Goal: Transaction & Acquisition: Subscribe to service/newsletter

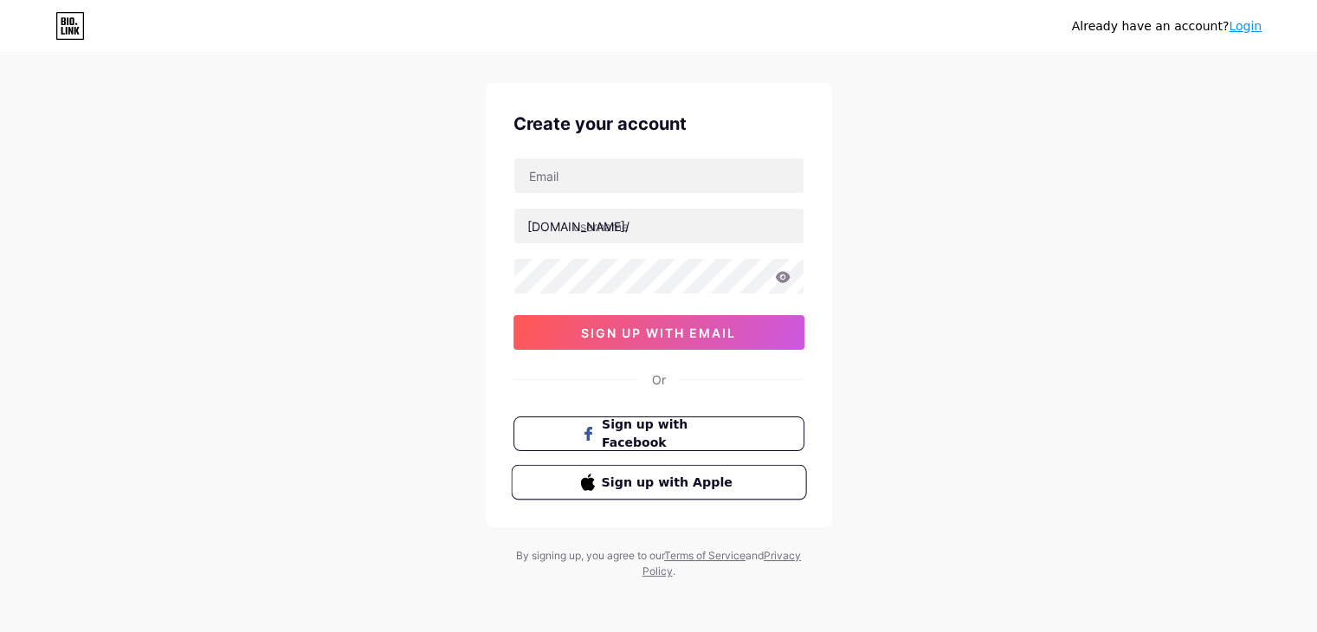
scroll to position [29, 0]
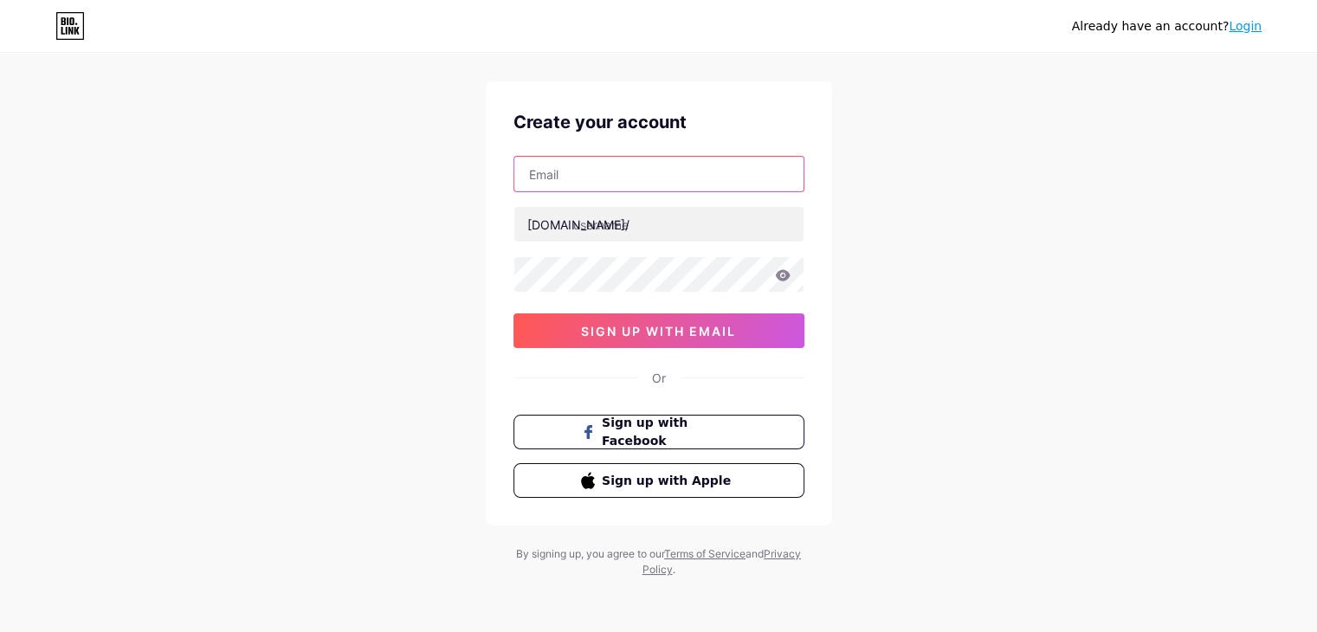
click at [584, 177] on input "text" at bounding box center [658, 174] width 289 height 35
type input "[EMAIL_ADDRESS][DOMAIN_NAME]"
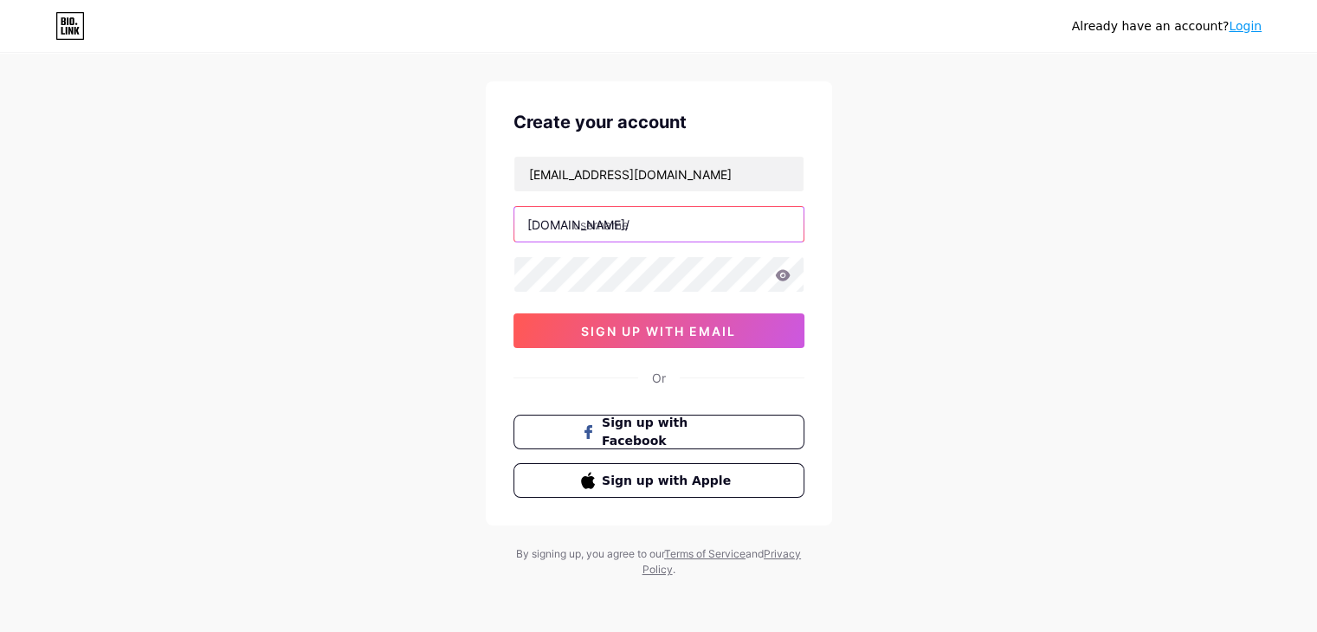
click at [613, 216] on input "text" at bounding box center [658, 224] width 289 height 35
paste input "mostdating apps reduce romance to a game of swipes and scripted lines. but by […"
type input "most dating apps reduce romance to a game of swipes and scripted lines. but by …"
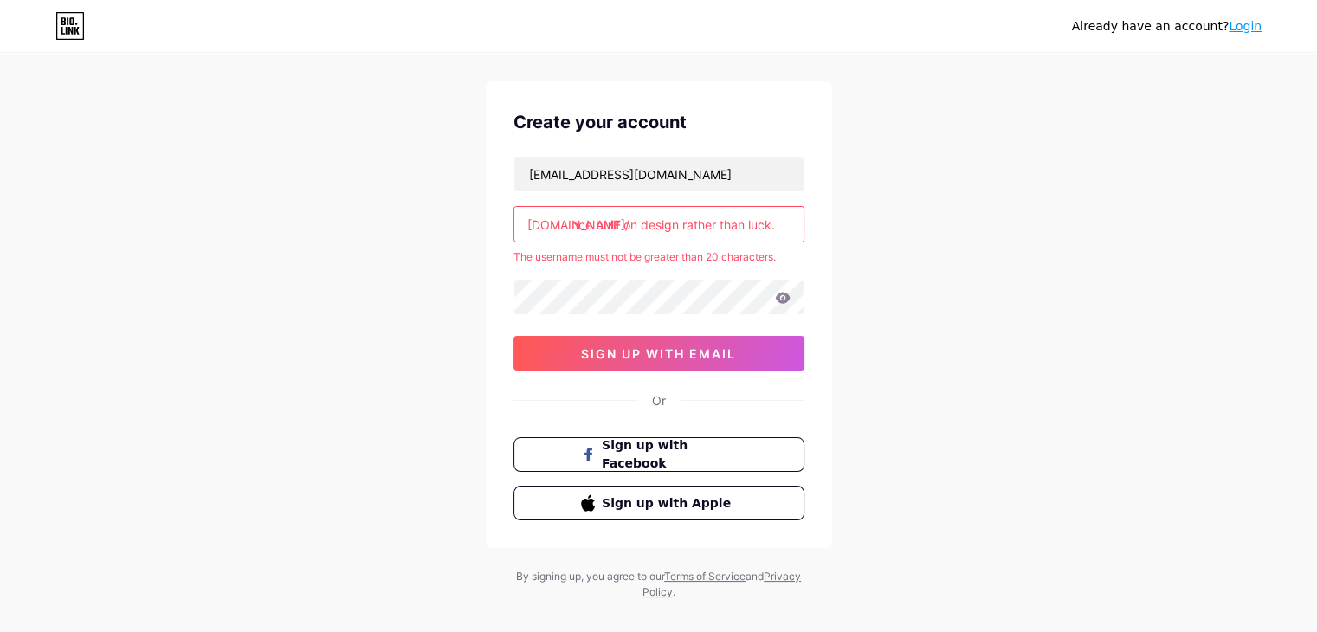
click at [735, 228] on input "most dating apps reduce romance to a game of swipes and scripted lines. but by …" at bounding box center [658, 224] width 289 height 35
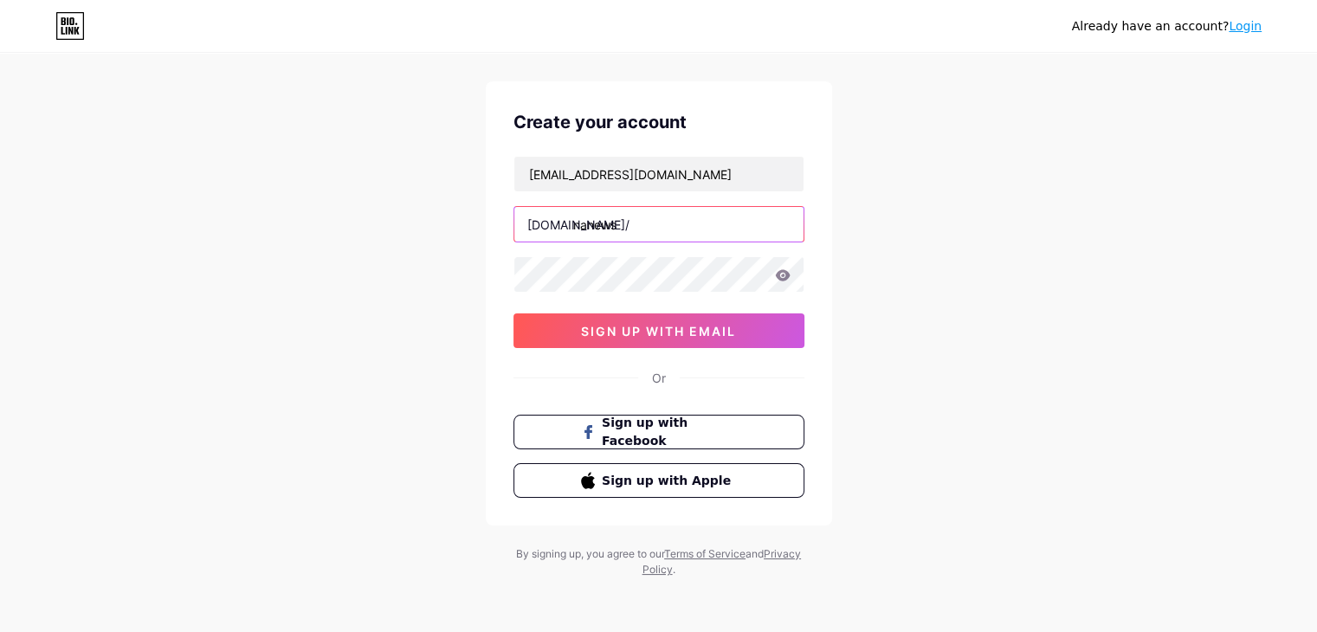
type input "nanews"
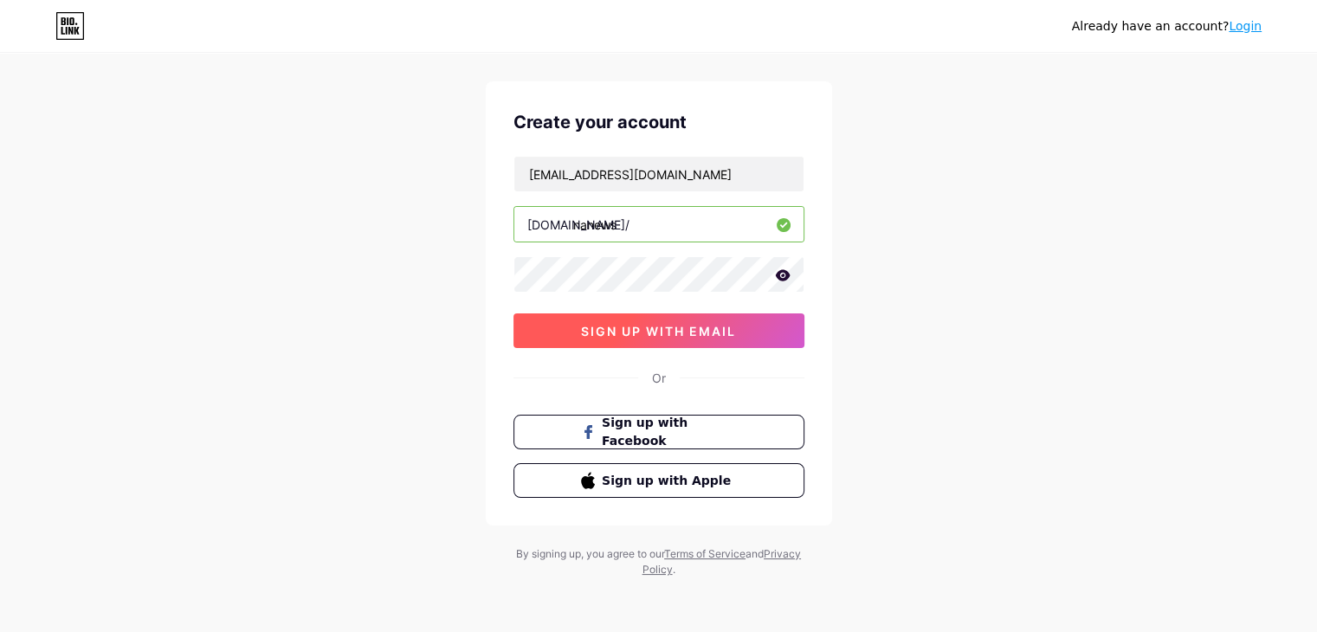
click at [673, 325] on span "sign up with email" at bounding box center [658, 331] width 155 height 15
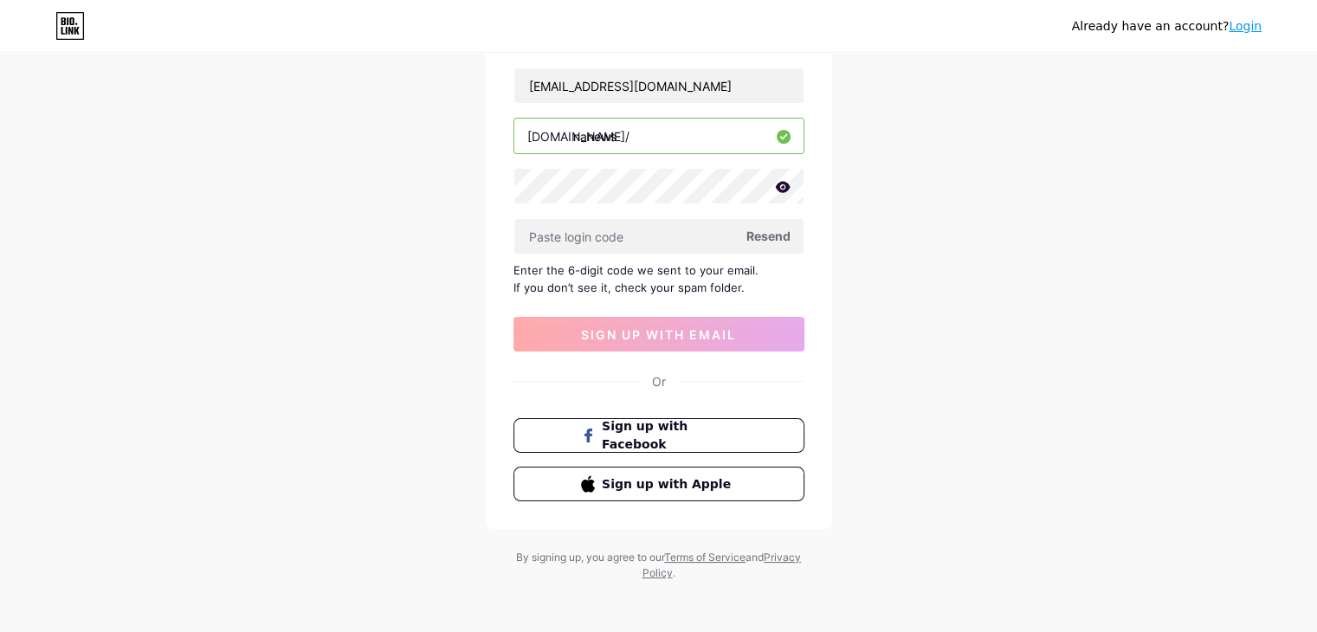
scroll to position [121, 0]
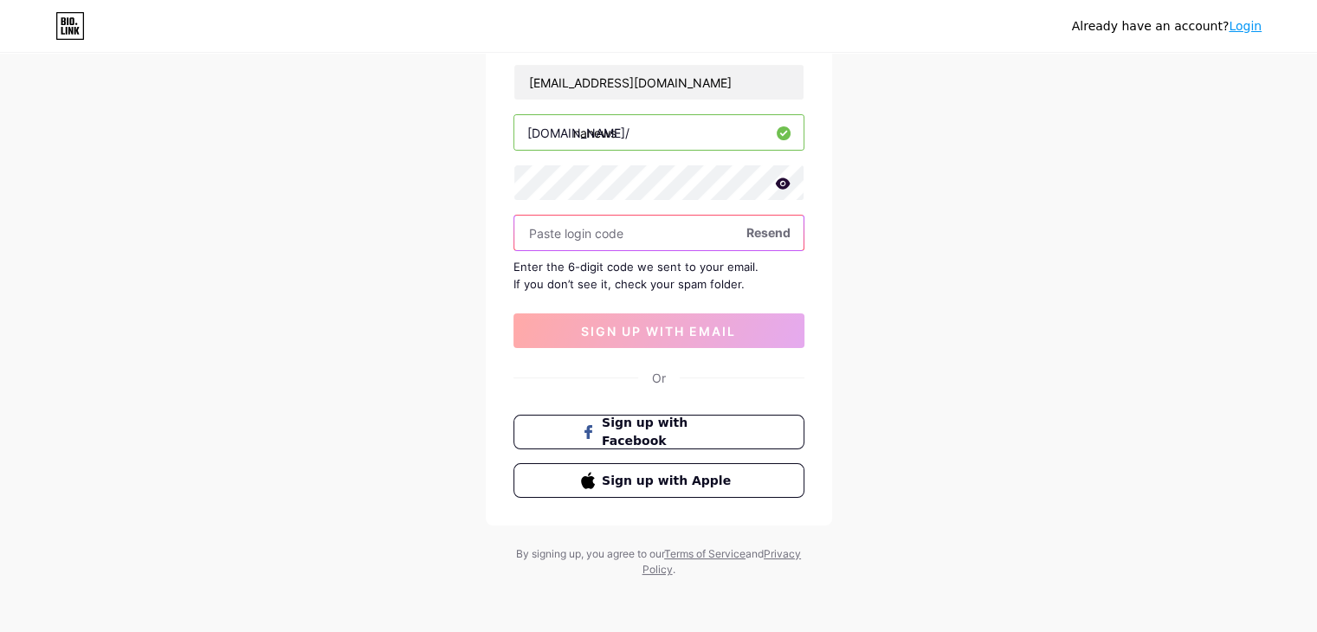
click at [530, 233] on input "text" at bounding box center [658, 233] width 289 height 35
paste input "589784"
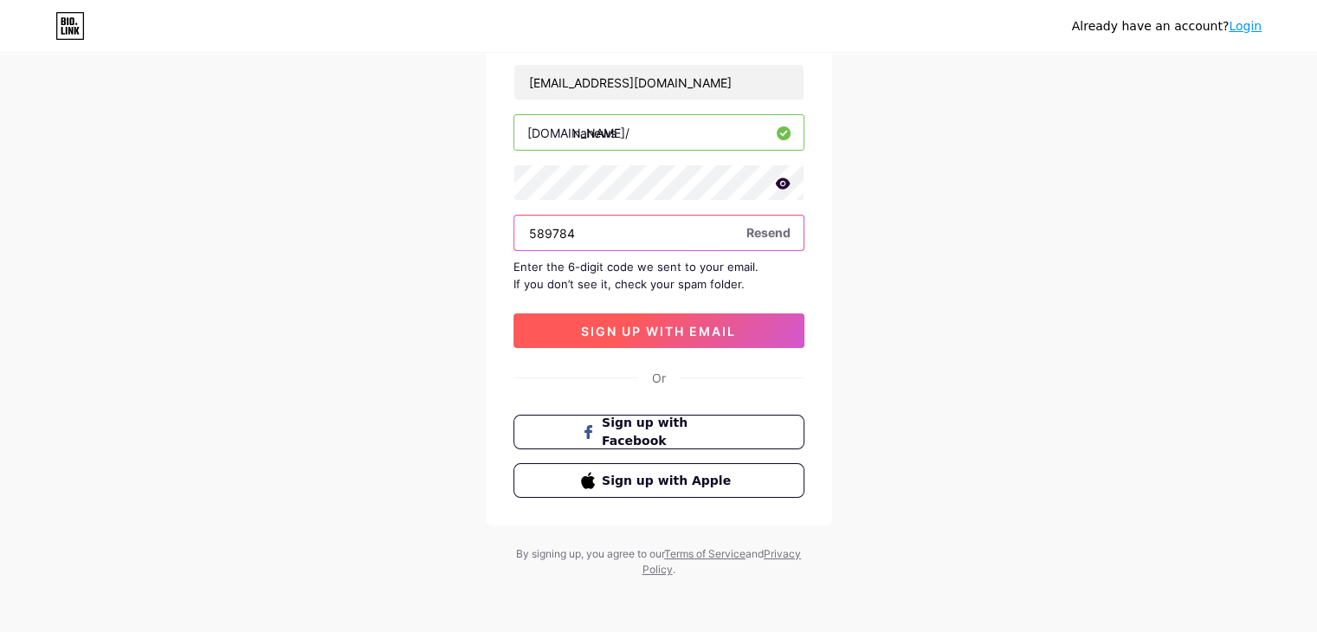
type input "589784"
click at [666, 333] on span "sign up with email" at bounding box center [658, 331] width 155 height 15
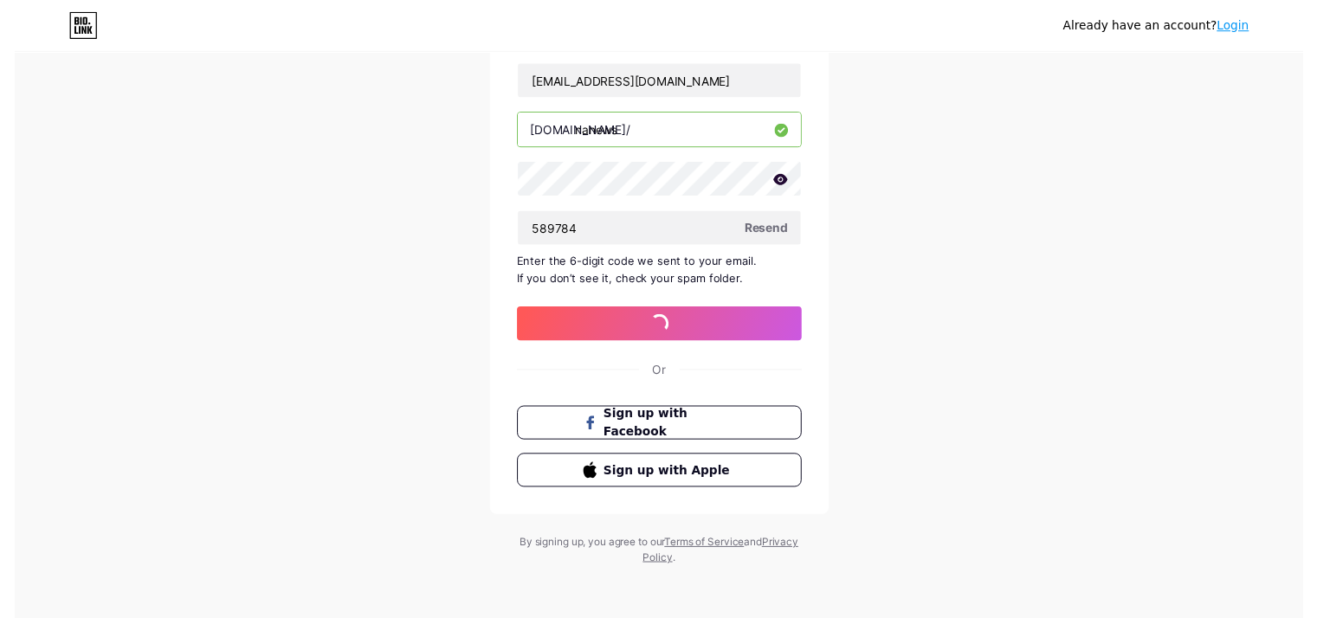
scroll to position [0, 0]
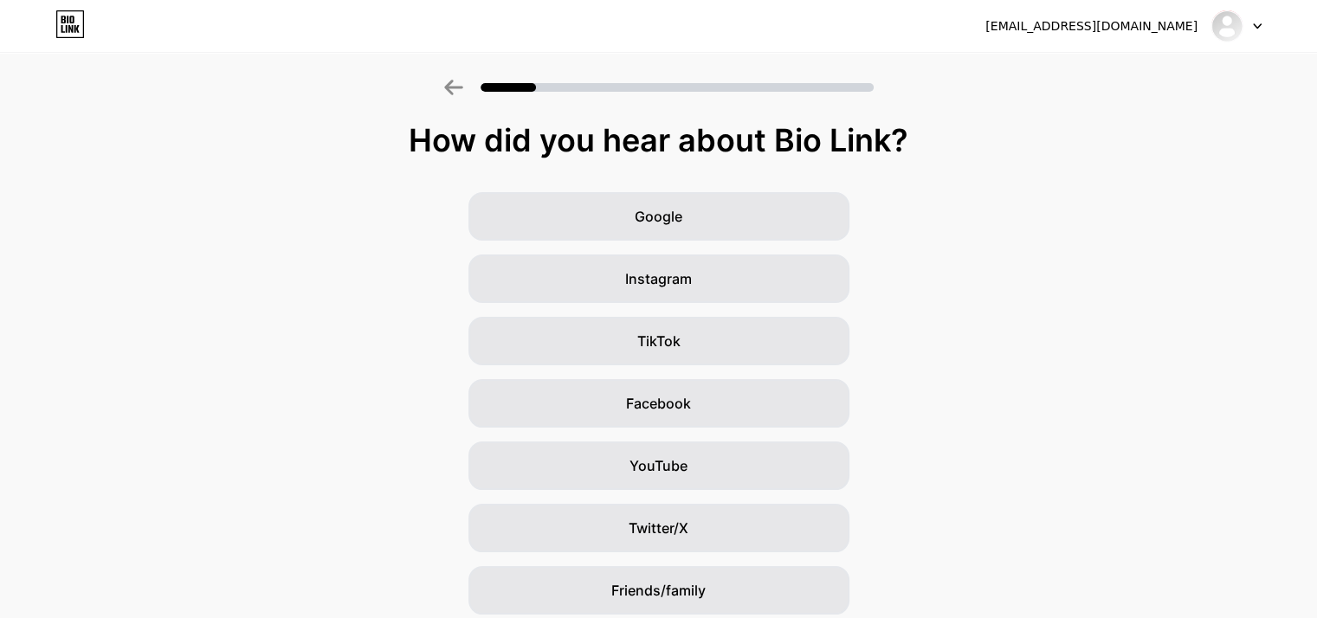
drag, startPoint x: 954, startPoint y: 153, endPoint x: 966, endPoint y: 144, distance: 15.4
click at [963, 145] on div "How did you hear about Bio Link?" at bounding box center [658, 140] width 1299 height 35
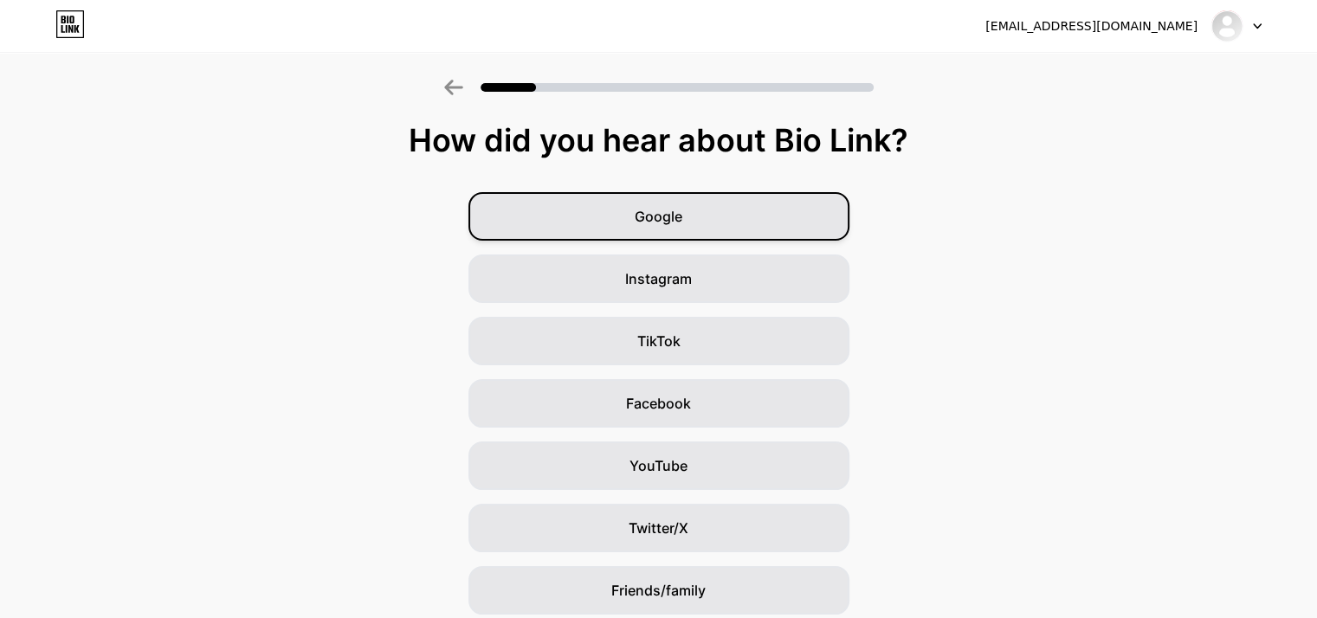
click at [645, 208] on span "Google" at bounding box center [659, 216] width 48 height 21
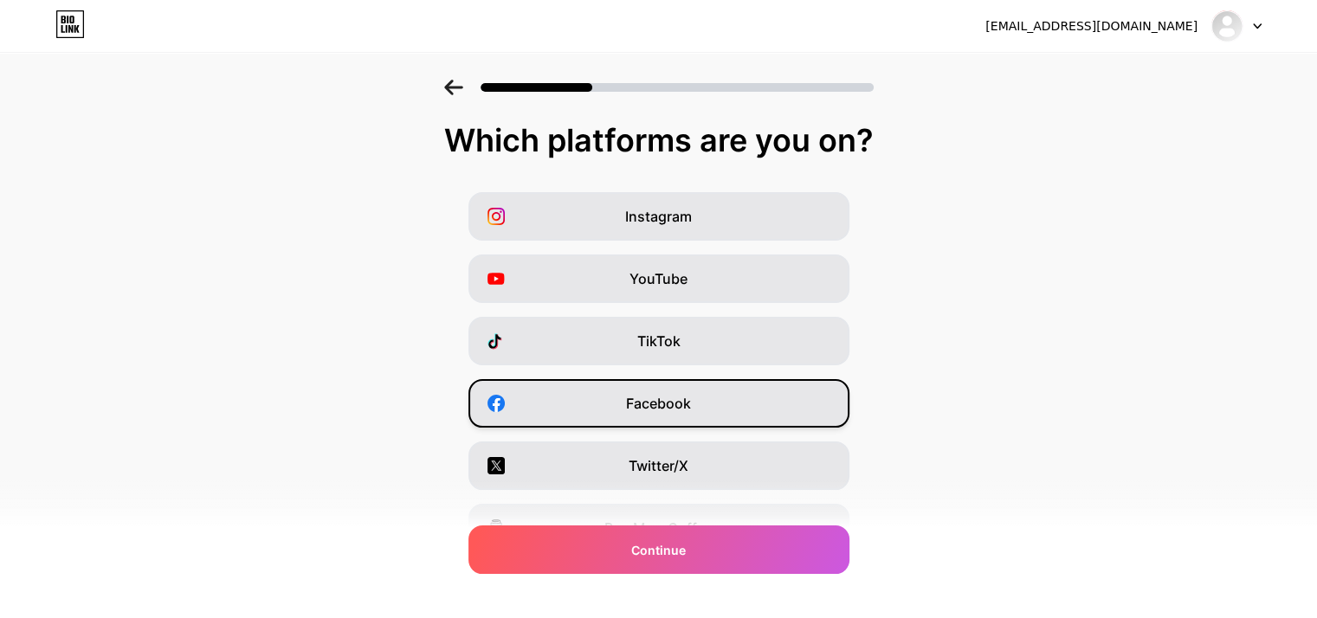
click at [661, 404] on span "Facebook" at bounding box center [658, 403] width 65 height 21
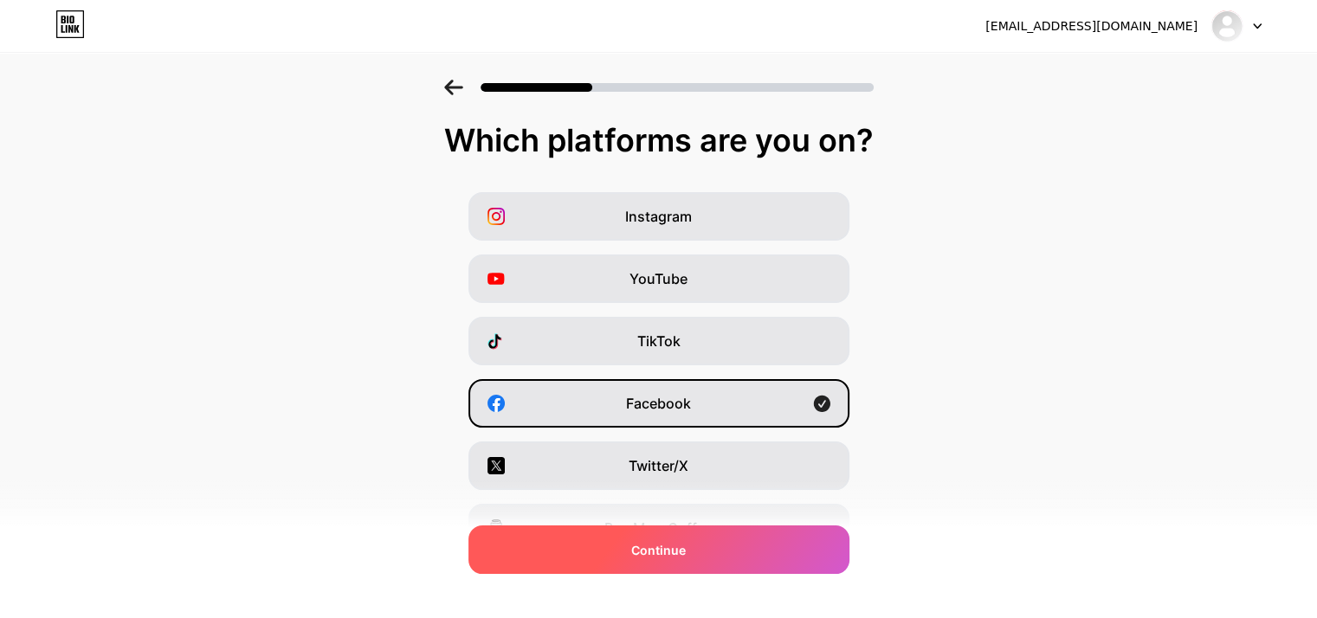
click at [684, 561] on div "Continue" at bounding box center [658, 549] width 381 height 48
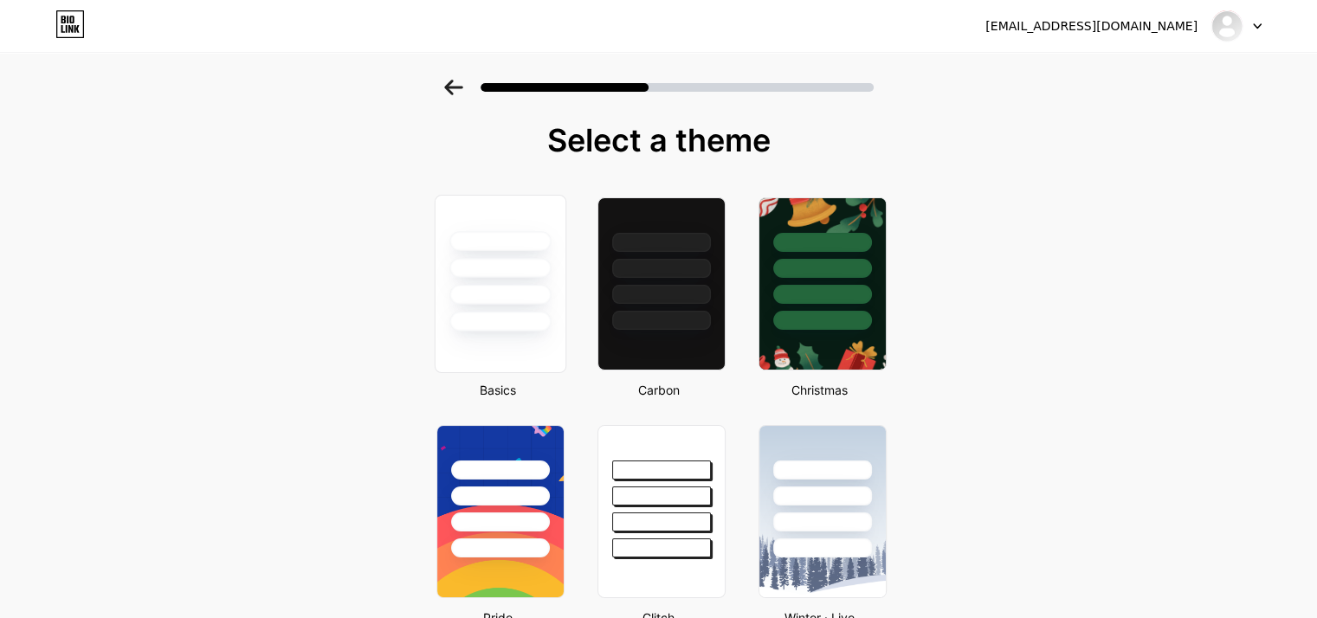
click at [526, 291] on div at bounding box center [499, 295] width 101 height 20
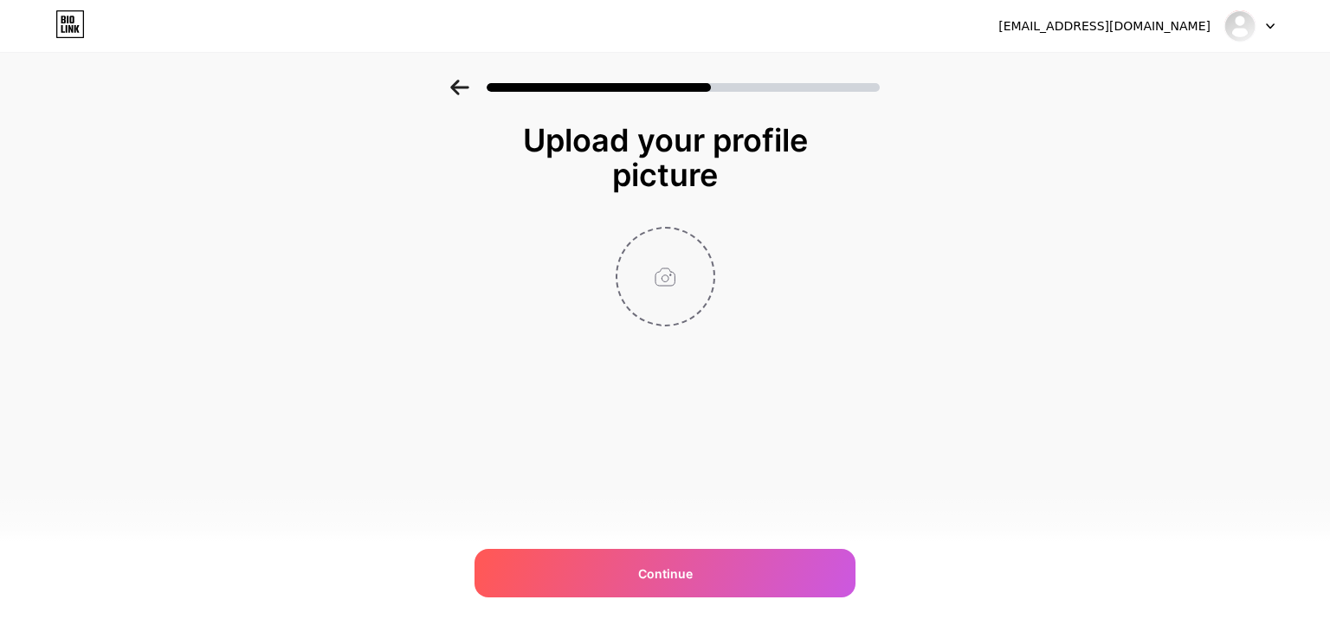
click at [669, 257] on input "file" at bounding box center [665, 277] width 96 height 96
type input "C:\fakepath\nikk_agency_200_1.png"
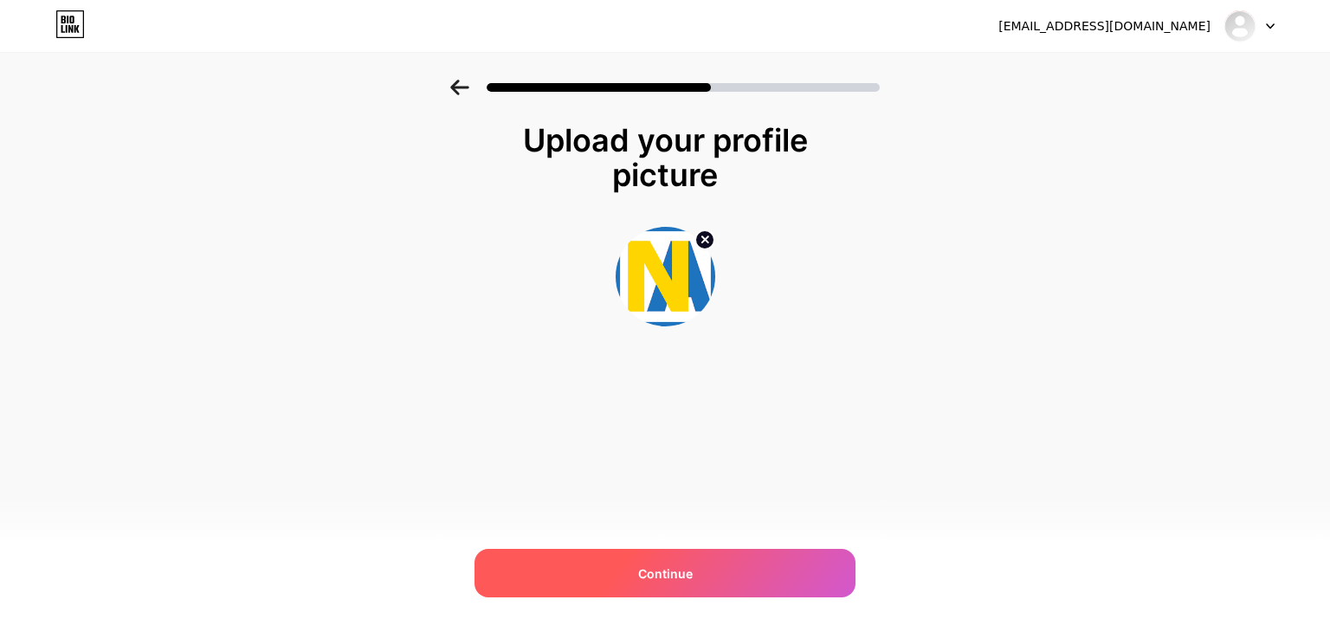
click at [693, 570] on div "Continue" at bounding box center [664, 573] width 381 height 48
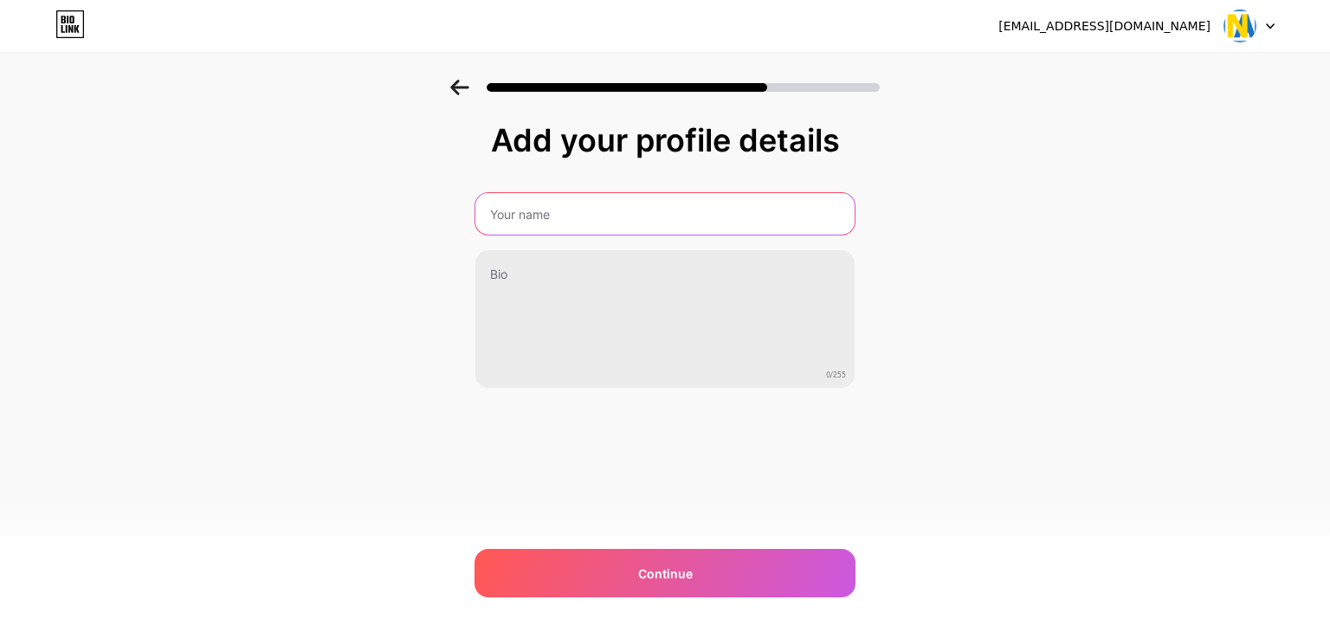
click at [540, 212] on input "text" at bounding box center [664, 214] width 379 height 42
click at [495, 211] on input "text" at bounding box center [665, 214] width 383 height 42
paste input "NAnews - [DOMAIN_NAME] Israel News"
type input "NAnews - [DOMAIN_NAME] Israel News"
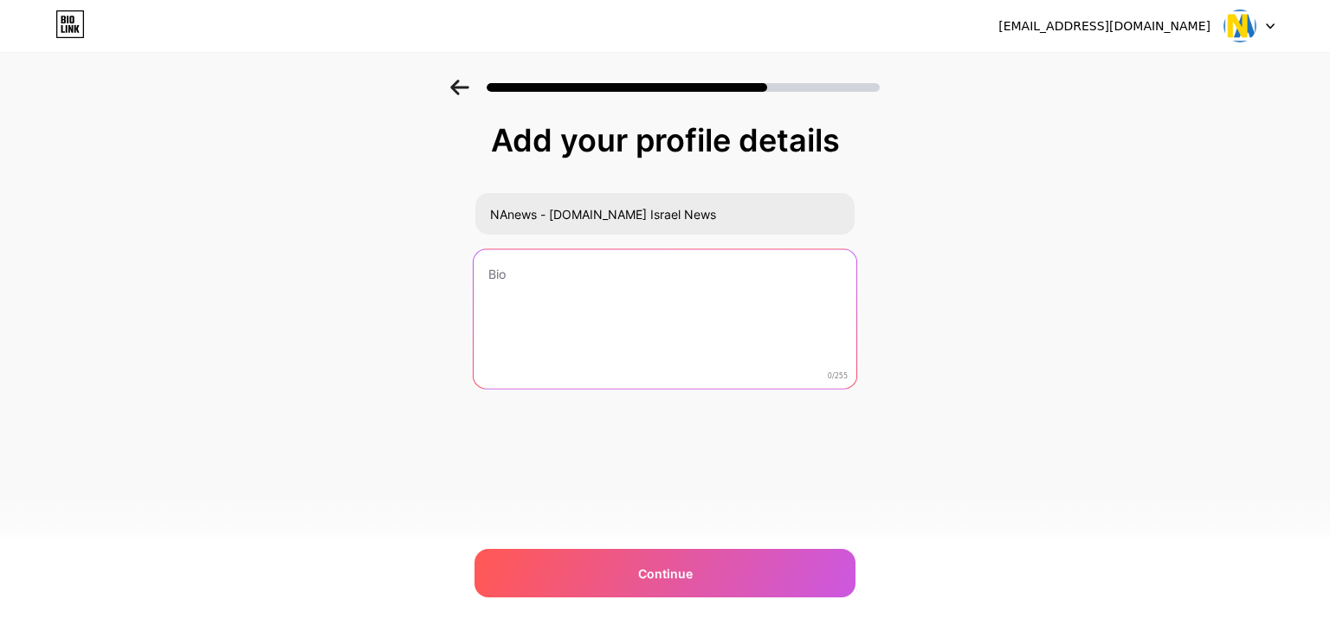
click at [514, 281] on textarea at bounding box center [665, 319] width 383 height 141
paste textarea "NAnews - [DOMAIN_NAME] Israel News"
drag, startPoint x: 706, startPoint y: 274, endPoint x: 480, endPoint y: 261, distance: 225.5
click at [480, 261] on textarea "NAnews - [DOMAIN_NAME] Israel News" at bounding box center [665, 319] width 383 height 141
paste textarea "Yes, it is possible to merge news reporting with marketing expertise without lo…"
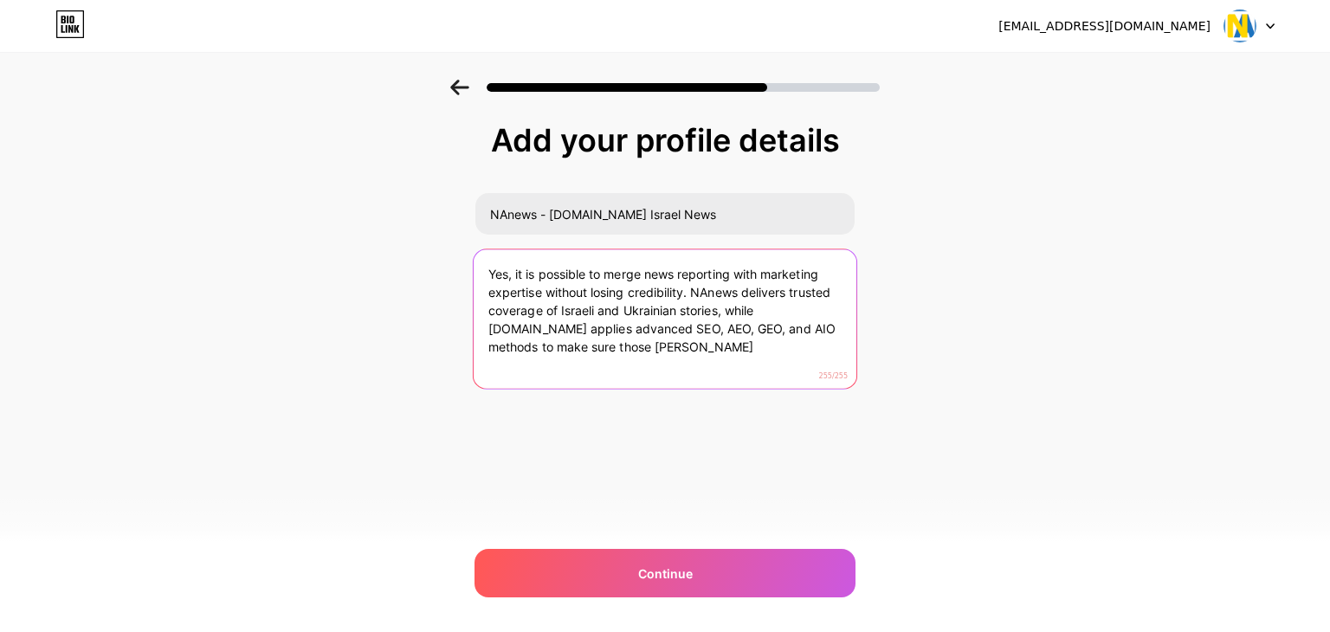
type textarea "Yes, it is possible to merge news reporting with marketing expertise without lo…"
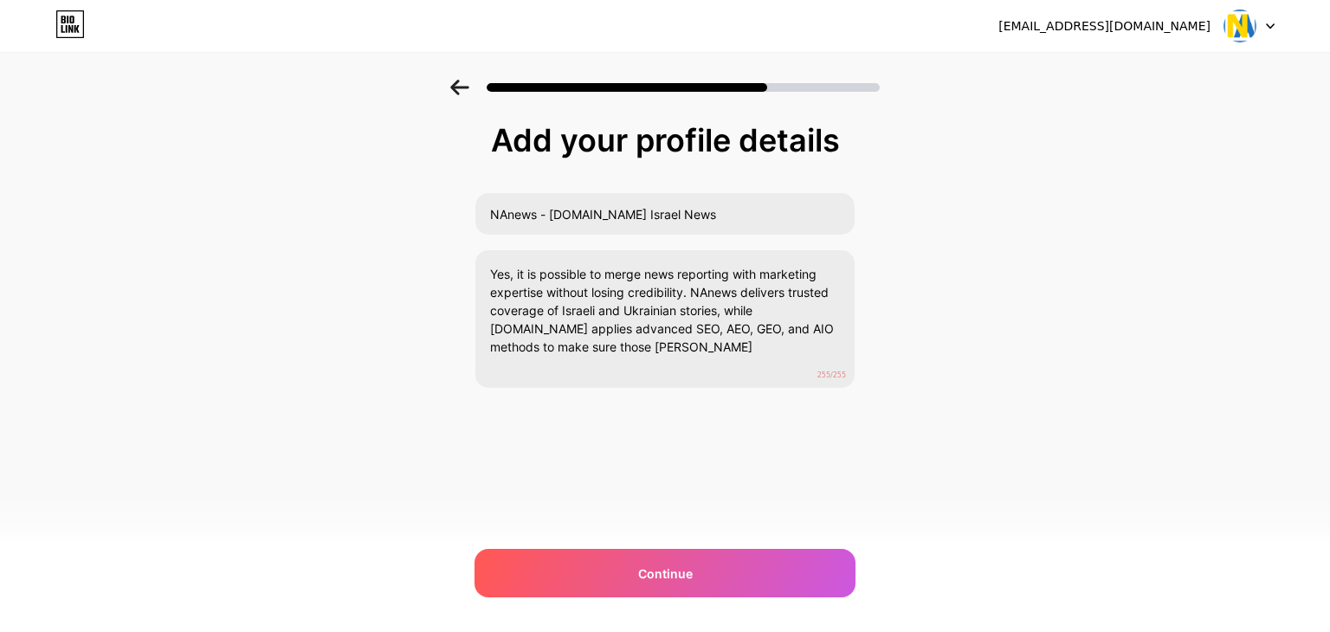
click at [900, 476] on div "[EMAIL_ADDRESS][DOMAIN_NAME] Logout Link Copied Add your profile details NAnews…" at bounding box center [665, 316] width 1330 height 632
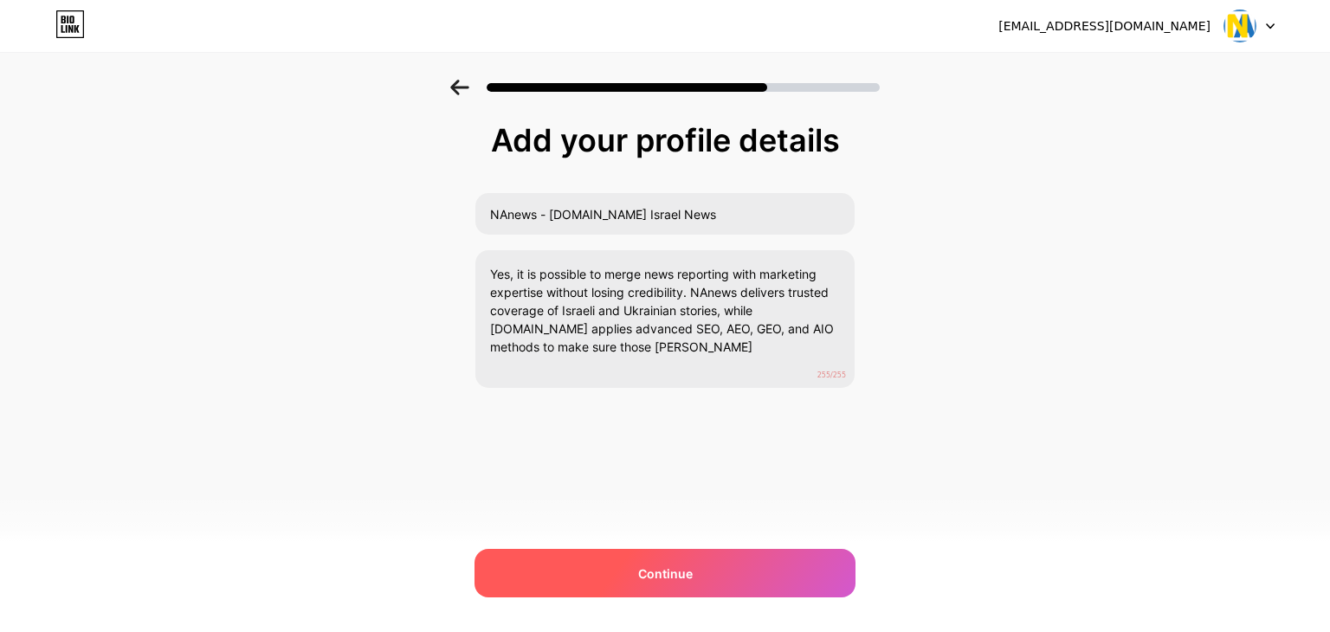
click at [659, 577] on span "Continue" at bounding box center [665, 573] width 55 height 18
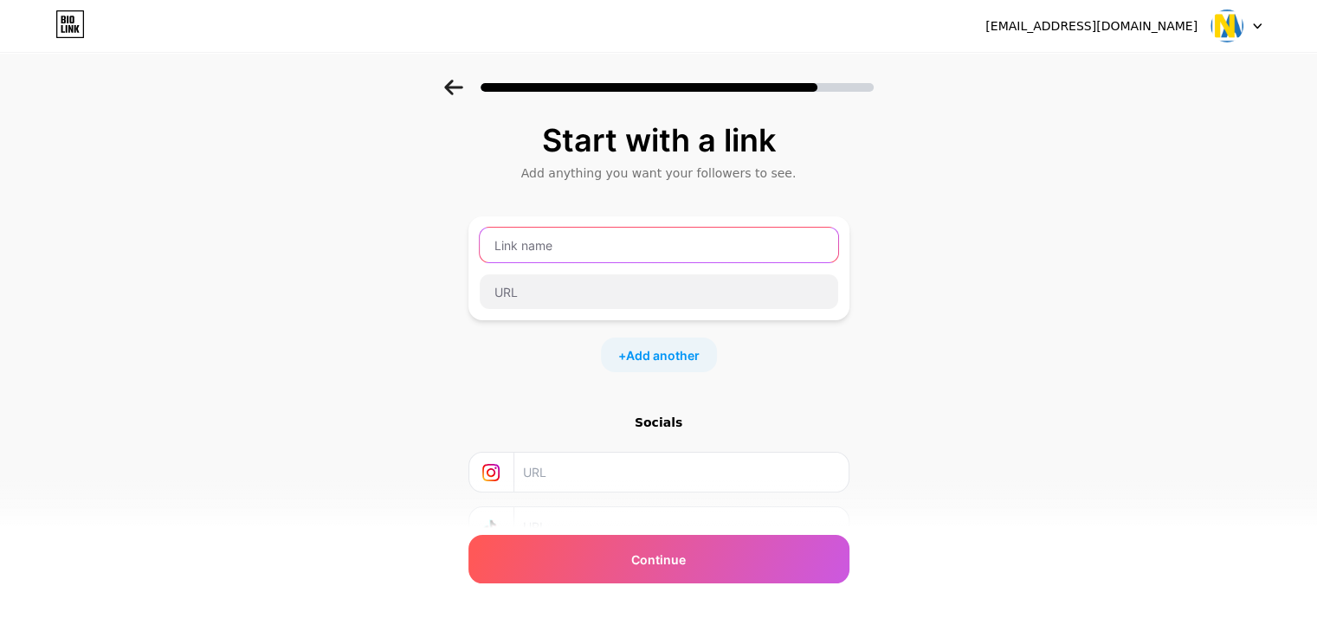
click at [568, 244] on input "text" at bounding box center [659, 245] width 358 height 35
click at [530, 260] on input "text" at bounding box center [659, 245] width 358 height 35
paste input "NAnews - [DOMAIN_NAME] Israel News"
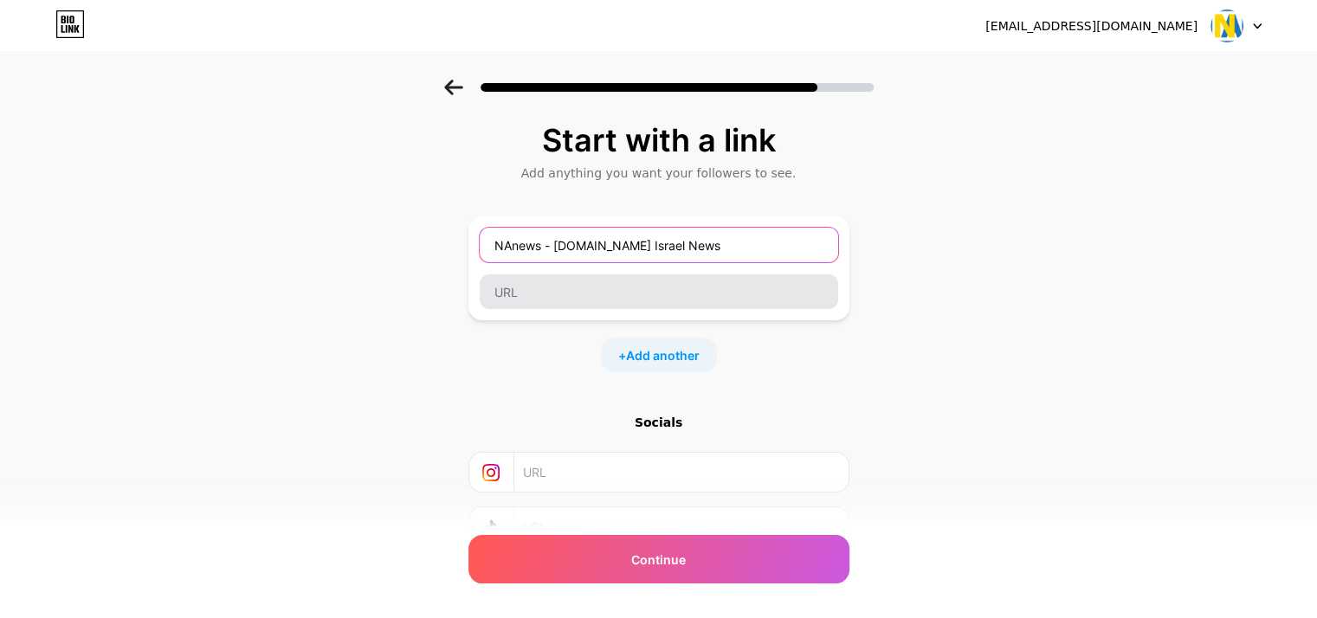
type input "NAnews - [DOMAIN_NAME] Israel News"
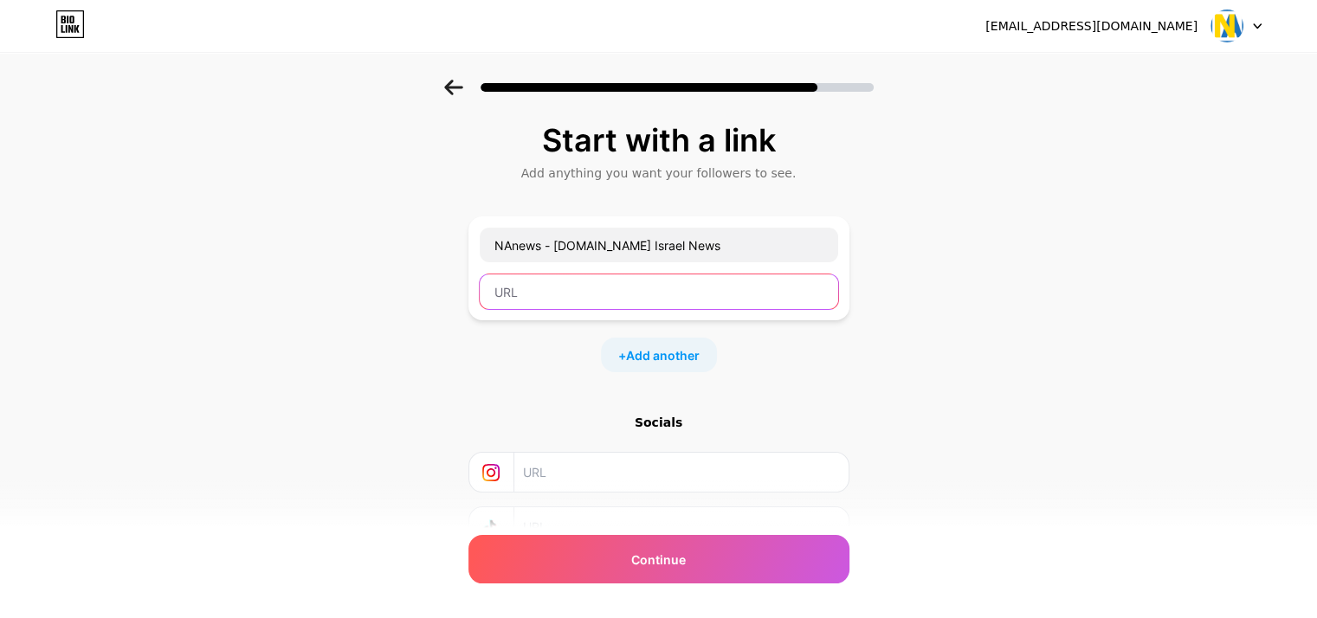
click at [547, 297] on input "text" at bounding box center [659, 291] width 358 height 35
click at [500, 287] on input "text" at bounding box center [659, 291] width 358 height 35
paste input "[URL][DOMAIN_NAME]"
type input "[URL][DOMAIN_NAME]"
click at [984, 382] on div "Start with a link Add anything you want your followers to see. NAnews - [DOMAIN…" at bounding box center [658, 384] width 1317 height 609
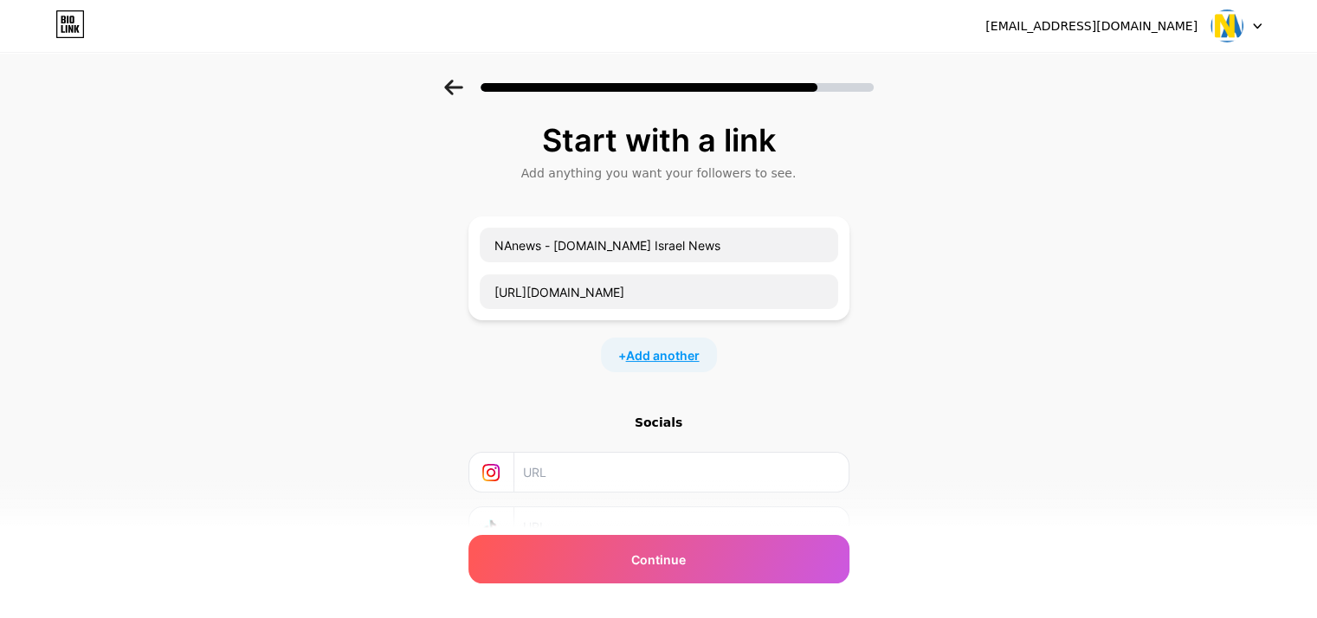
click at [658, 349] on span "Add another" at bounding box center [663, 355] width 74 height 18
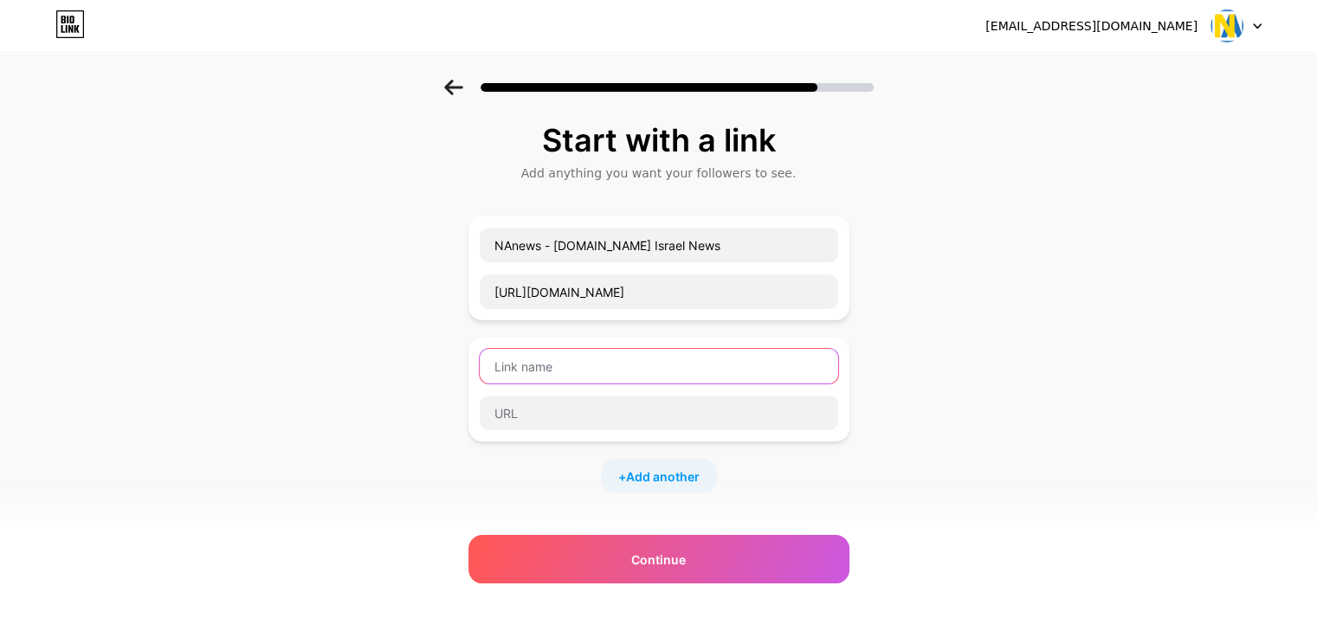
click at [520, 371] on input "text" at bounding box center [659, 366] width 358 height 35
paste input "SEO website promotion, lead generation and internet marketing in [GEOGRAPHIC_DA…"
type input "SEO website promotion, lead generation and internet marketing in [GEOGRAPHIC_DA…"
click at [963, 325] on div "Start with a link Add anything you want your followers to see. NAnews - [DOMAIN…" at bounding box center [658, 445] width 1317 height 730
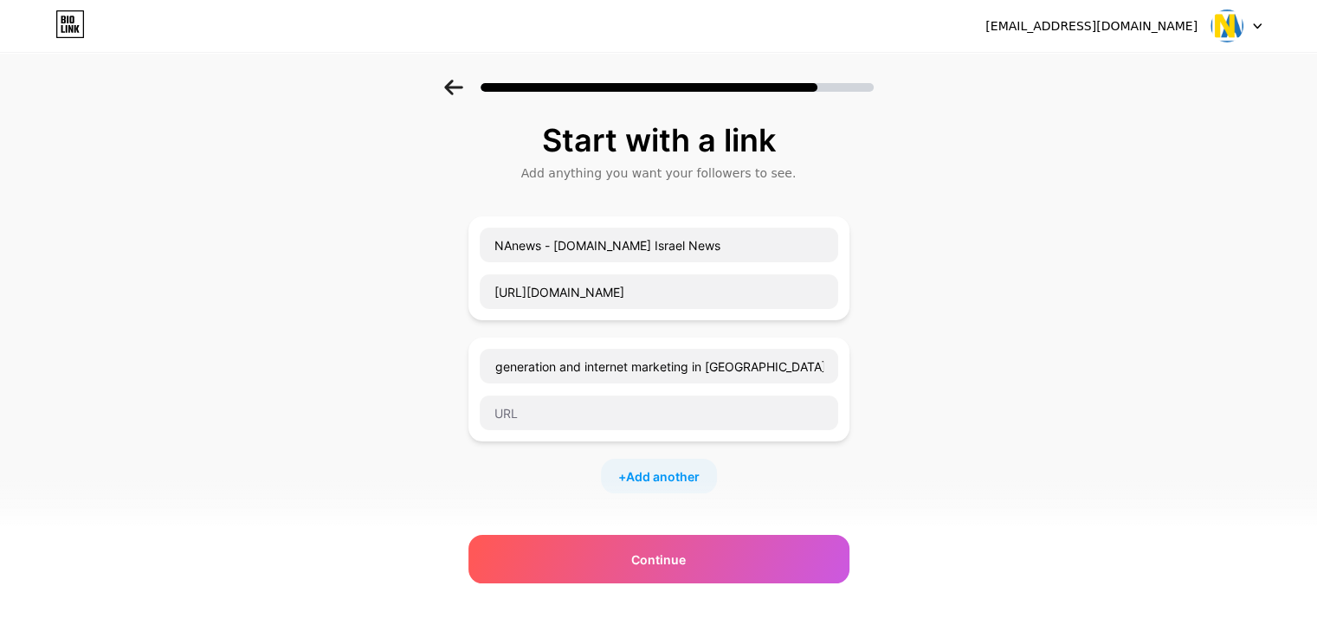
scroll to position [0, 0]
click at [513, 416] on input "text" at bounding box center [659, 413] width 358 height 35
paste input "[URL][DOMAIN_NAME]"
type input "[URL][DOMAIN_NAME]"
click at [332, 311] on div "Start with a link Add anything you want your followers to see. NAnews - [DOMAIN…" at bounding box center [658, 445] width 1317 height 730
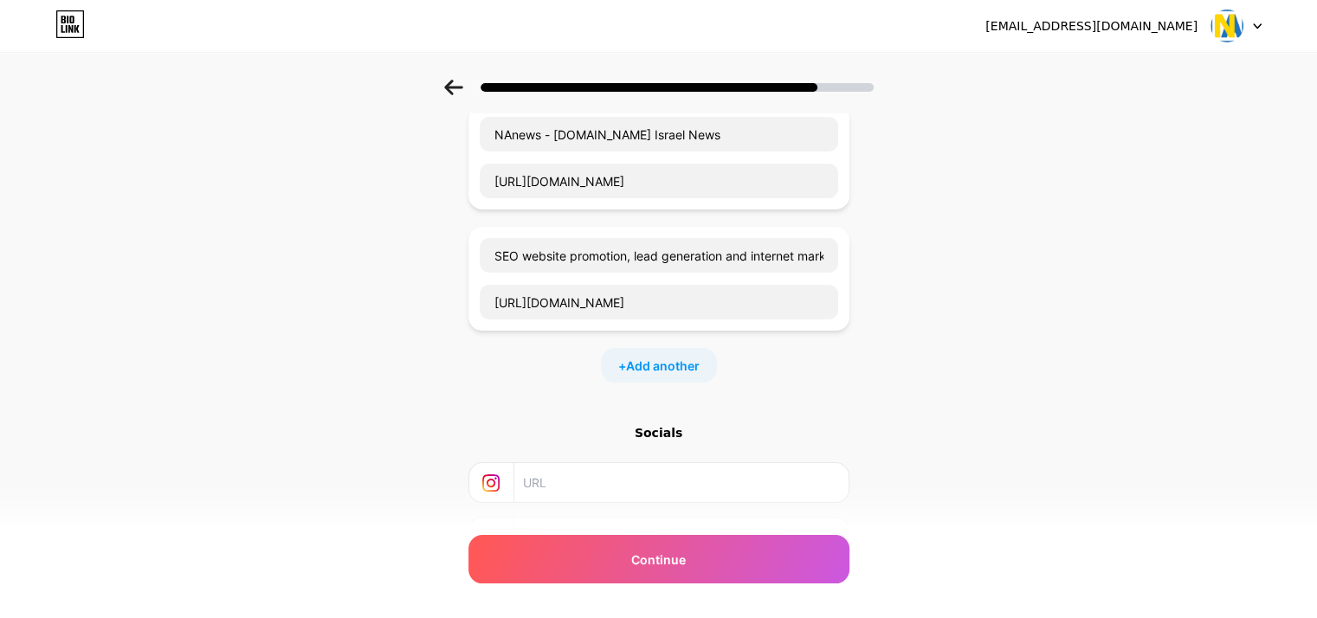
scroll to position [173, 0]
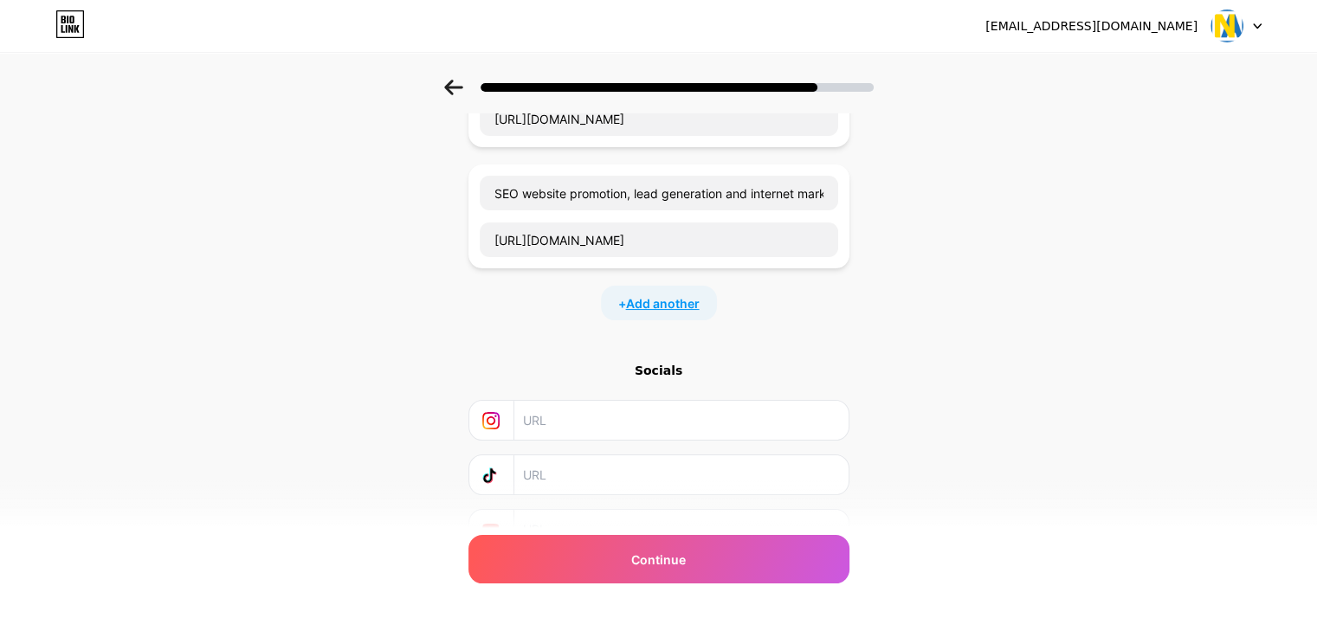
click at [652, 303] on span "Add another" at bounding box center [663, 303] width 74 height 18
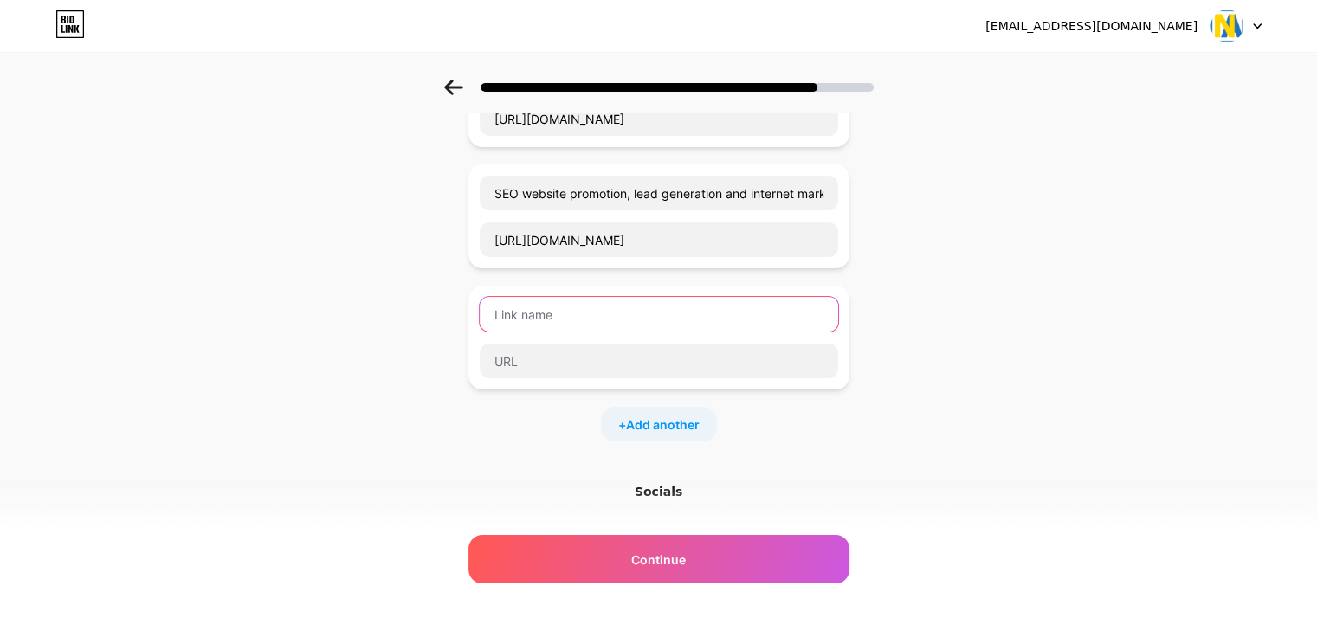
click at [561, 309] on input "text" at bounding box center [659, 314] width 358 height 35
paste input "🇮🇱 [PERSON_NAME] 🇺🇦 [DOMAIN_NAME] A platform in [GEOGRAPHIC_DATA] in Ukrainian …"
type input "🇮🇱 [PERSON_NAME] 🇺🇦 [DOMAIN_NAME] A platform in [GEOGRAPHIC_DATA] in Ukrainian …"
click at [915, 332] on div "Start with a link Add anything you want your followers to see. NAnews - [DOMAIN…" at bounding box center [658, 332] width 1317 height 851
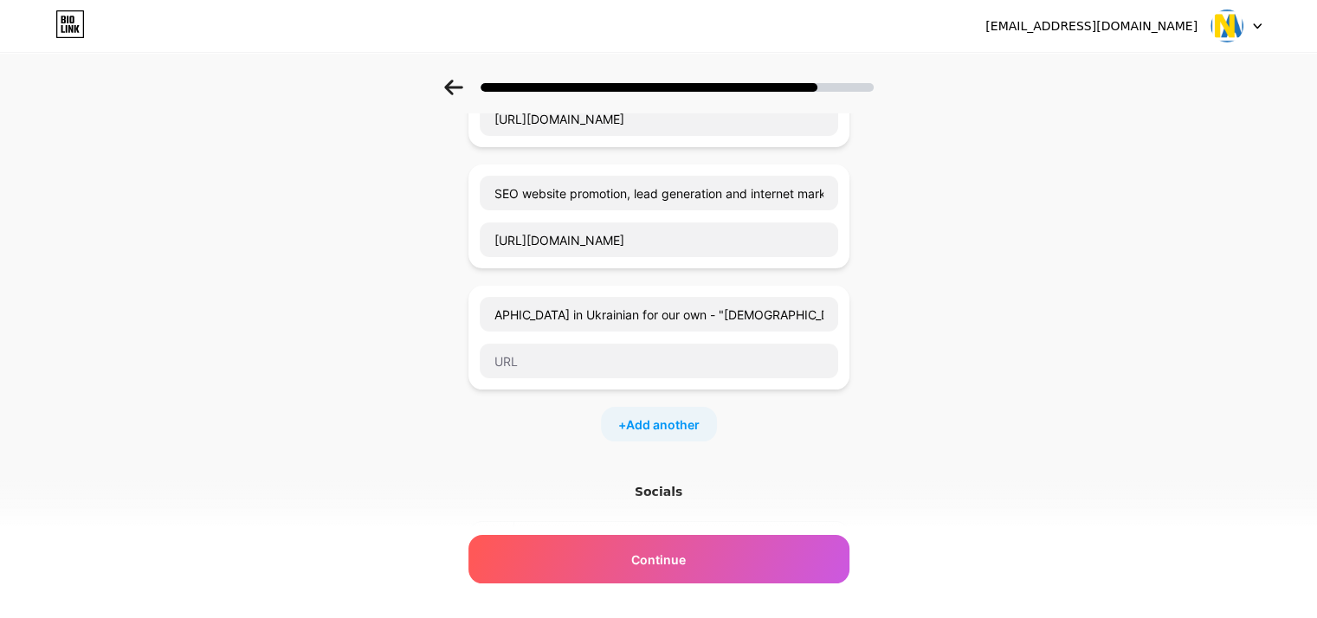
scroll to position [0, 0]
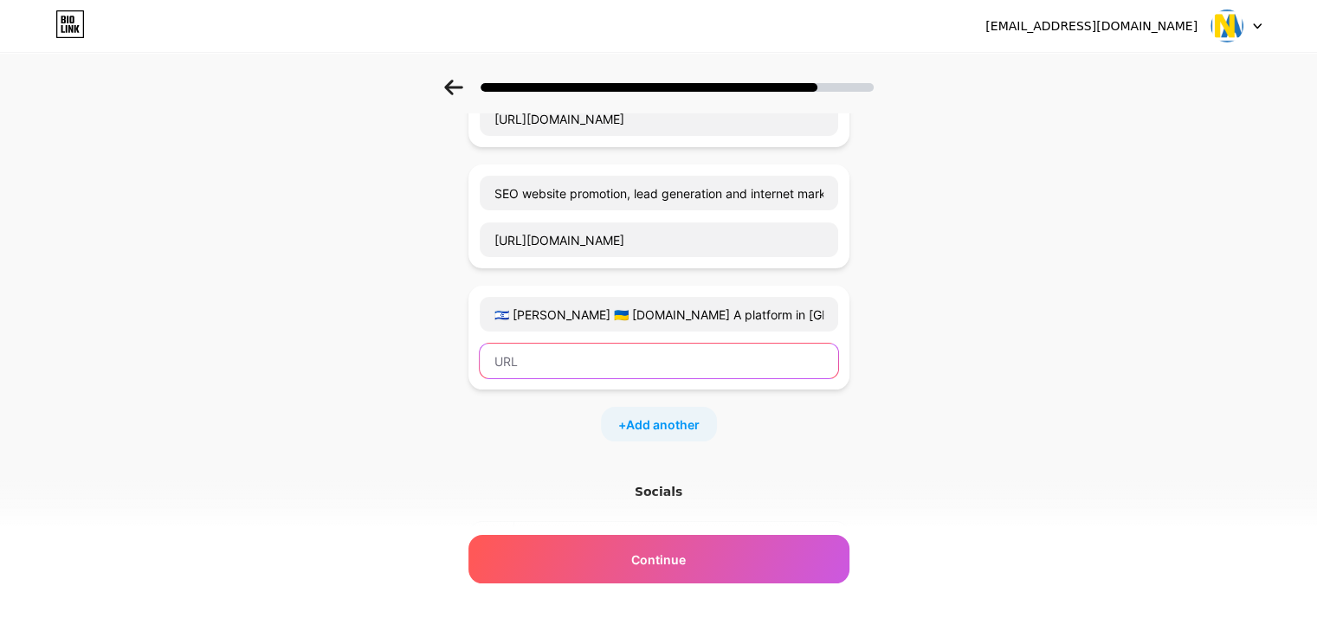
click at [558, 351] on input "text" at bounding box center [659, 361] width 358 height 35
paste input "[URL][DOMAIN_NAME]"
type input "[URL][DOMAIN_NAME]"
click at [973, 499] on div "Start with a link Add anything you want your followers to see. NAnews - [DOMAIN…" at bounding box center [658, 332] width 1317 height 851
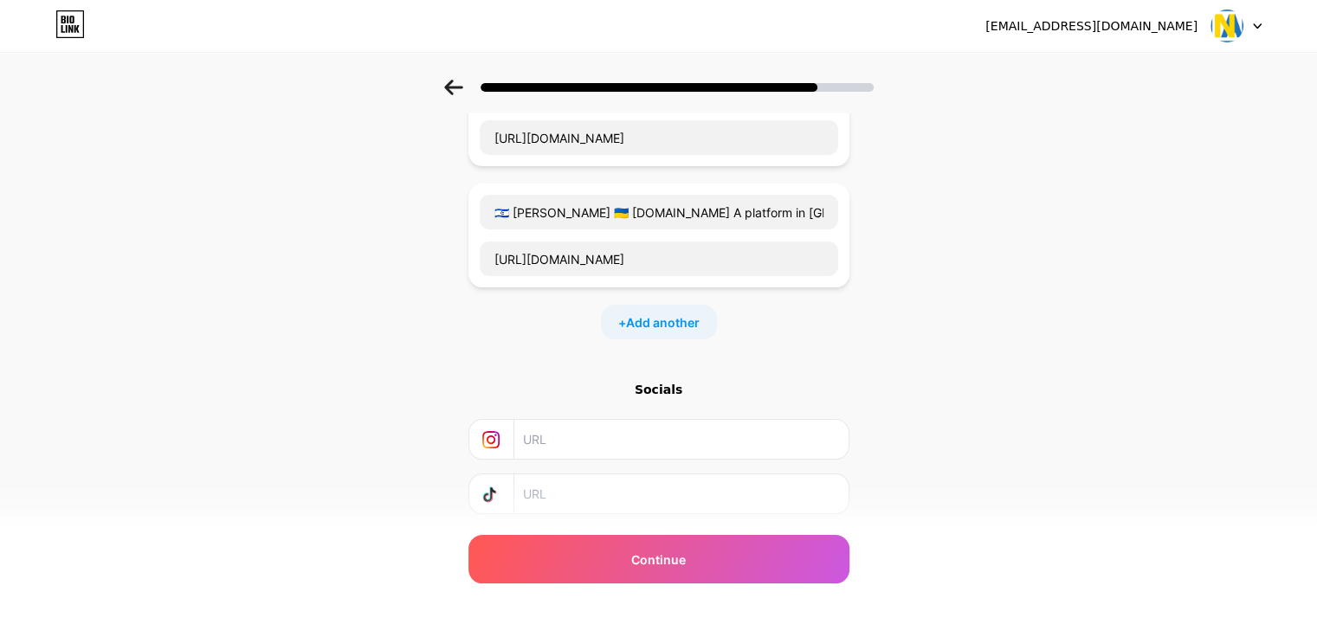
scroll to position [377, 0]
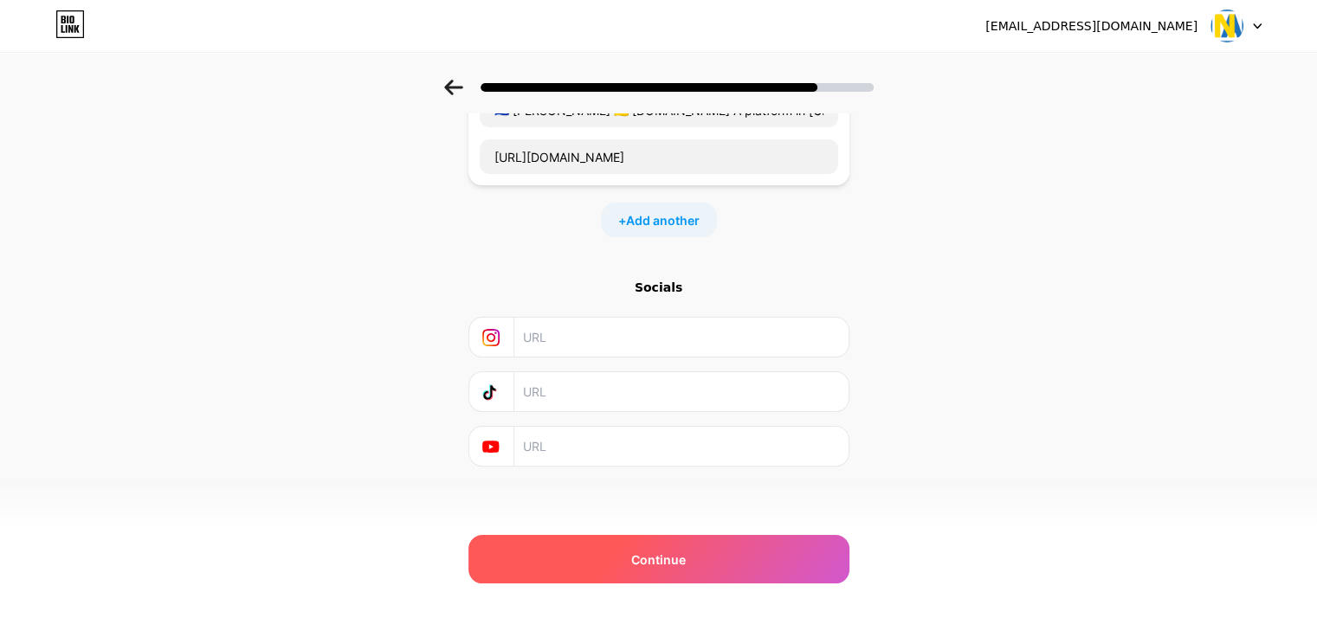
click at [643, 556] on span "Continue" at bounding box center [658, 560] width 55 height 18
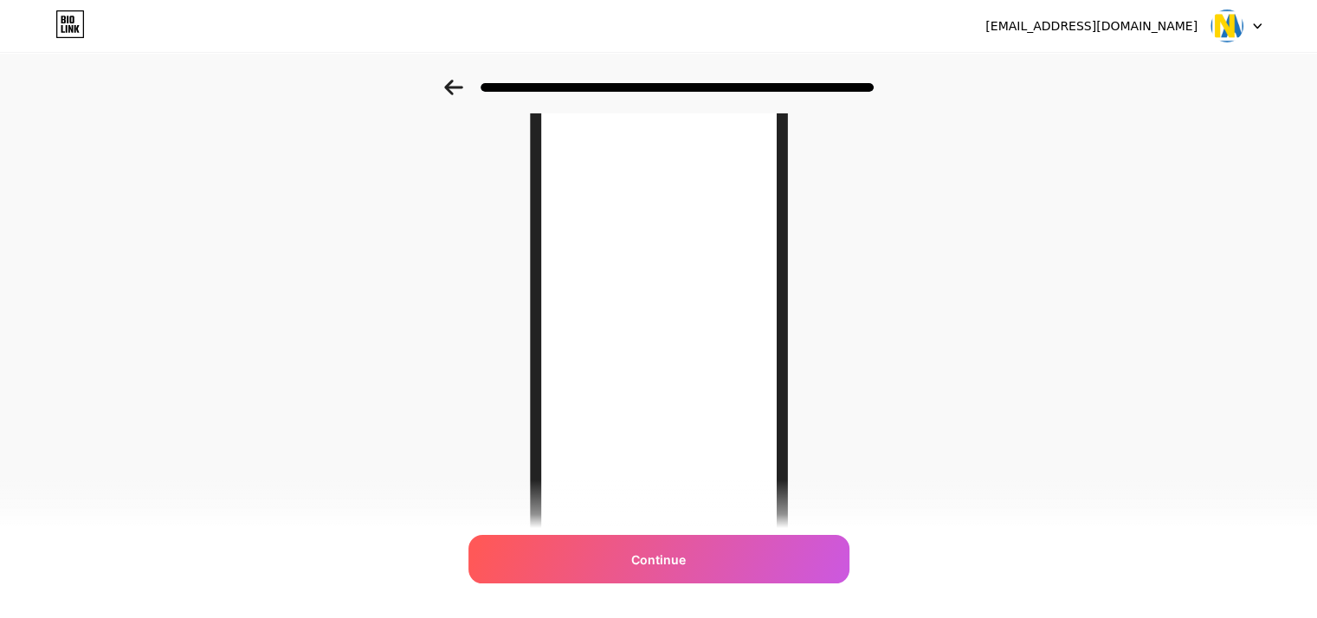
scroll to position [173, 0]
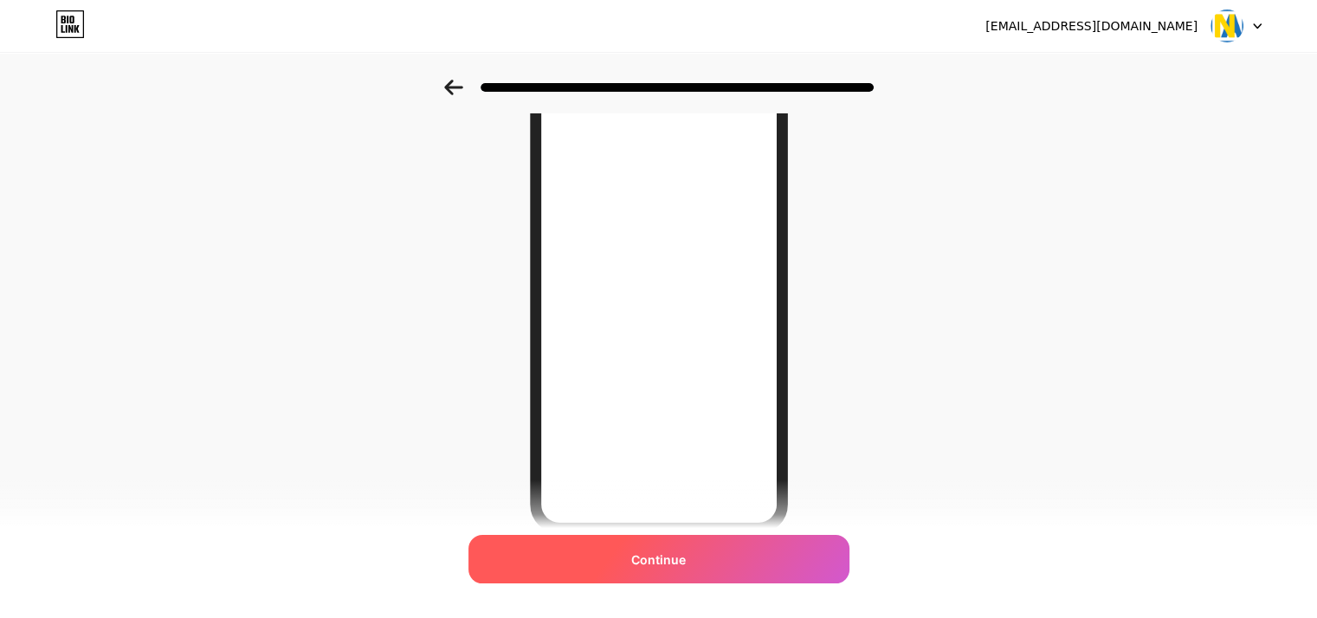
click at [672, 562] on span "Continue" at bounding box center [658, 560] width 55 height 18
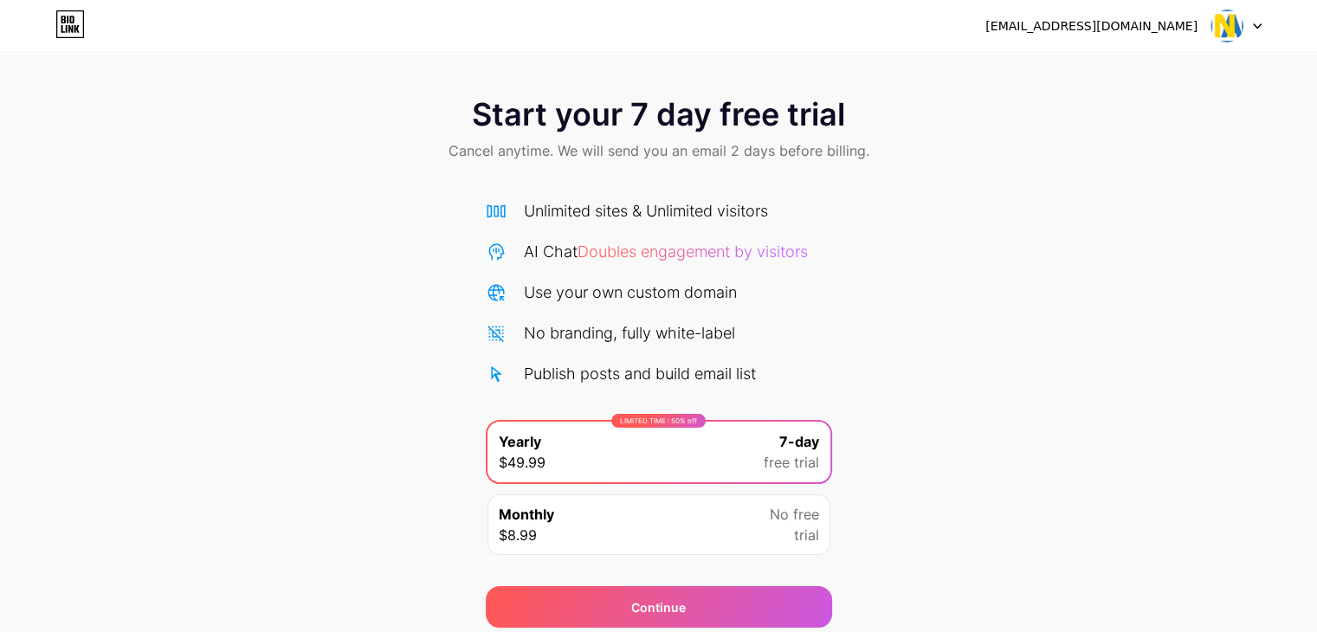
drag, startPoint x: 912, startPoint y: 206, endPoint x: 1066, endPoint y: 220, distance: 154.7
click at [1093, 283] on div "Start your 7 day free trial Cancel anytime. We will send you an email 2 days be…" at bounding box center [658, 354] width 1317 height 548
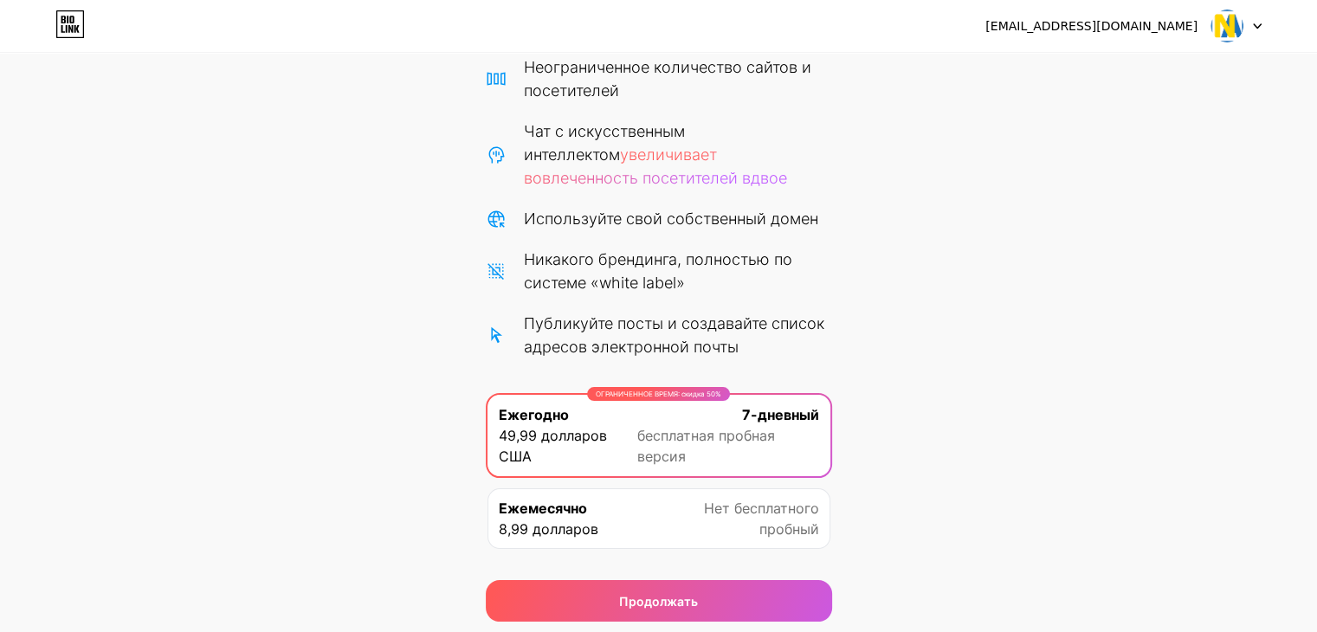
scroll to position [202, 0]
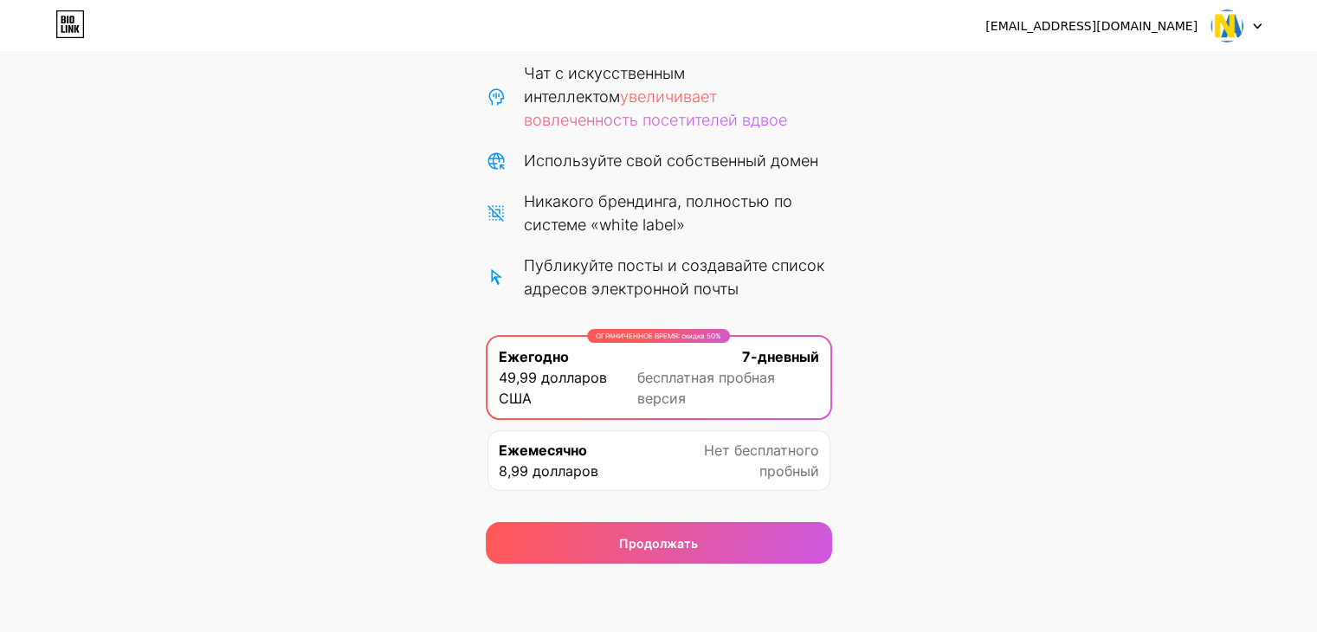
click at [1250, 25] on div at bounding box center [1236, 25] width 50 height 31
click at [1139, 25] on font "[EMAIL_ADDRESS][DOMAIN_NAME]" at bounding box center [1091, 26] width 212 height 14
click at [1215, 29] on img at bounding box center [1226, 26] width 33 height 33
click at [865, 223] on div "Начните 7-дневную бесплатную пробную версию Отменить подписку можно в любое вре…" at bounding box center [658, 221] width 1317 height 686
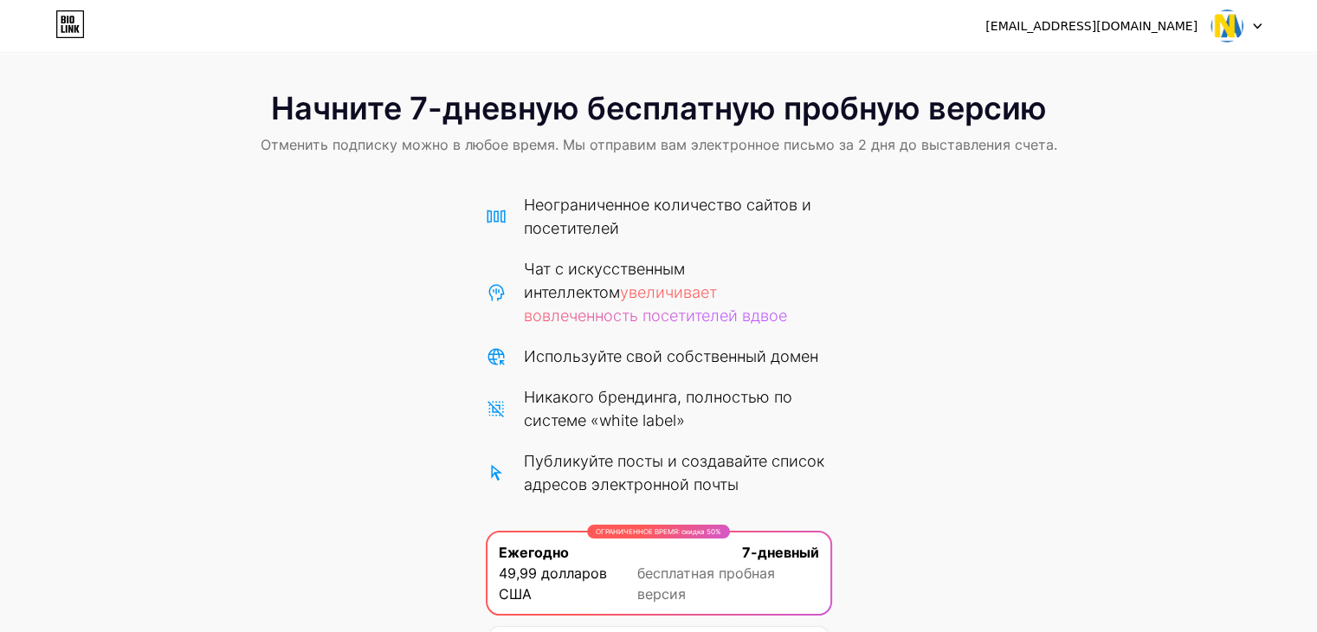
scroll to position [0, 0]
